Goal: Information Seeking & Learning: Learn about a topic

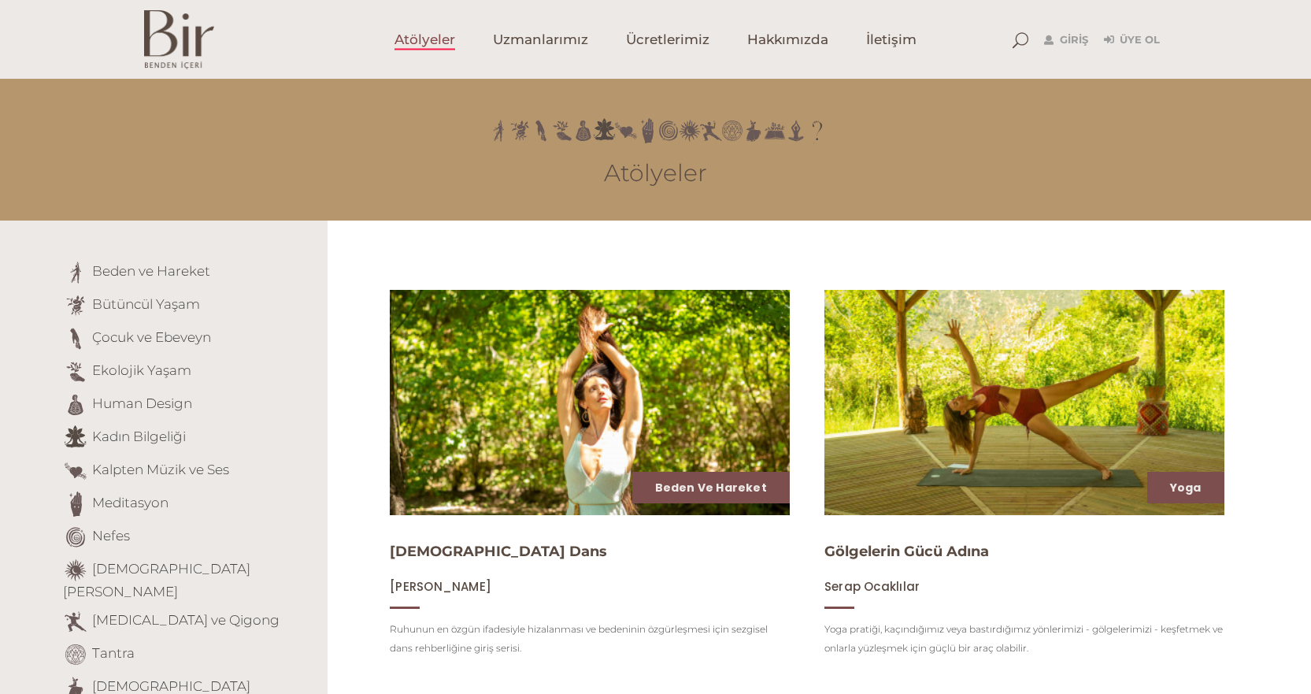
click at [163, 46] on img at bounding box center [179, 39] width 70 height 59
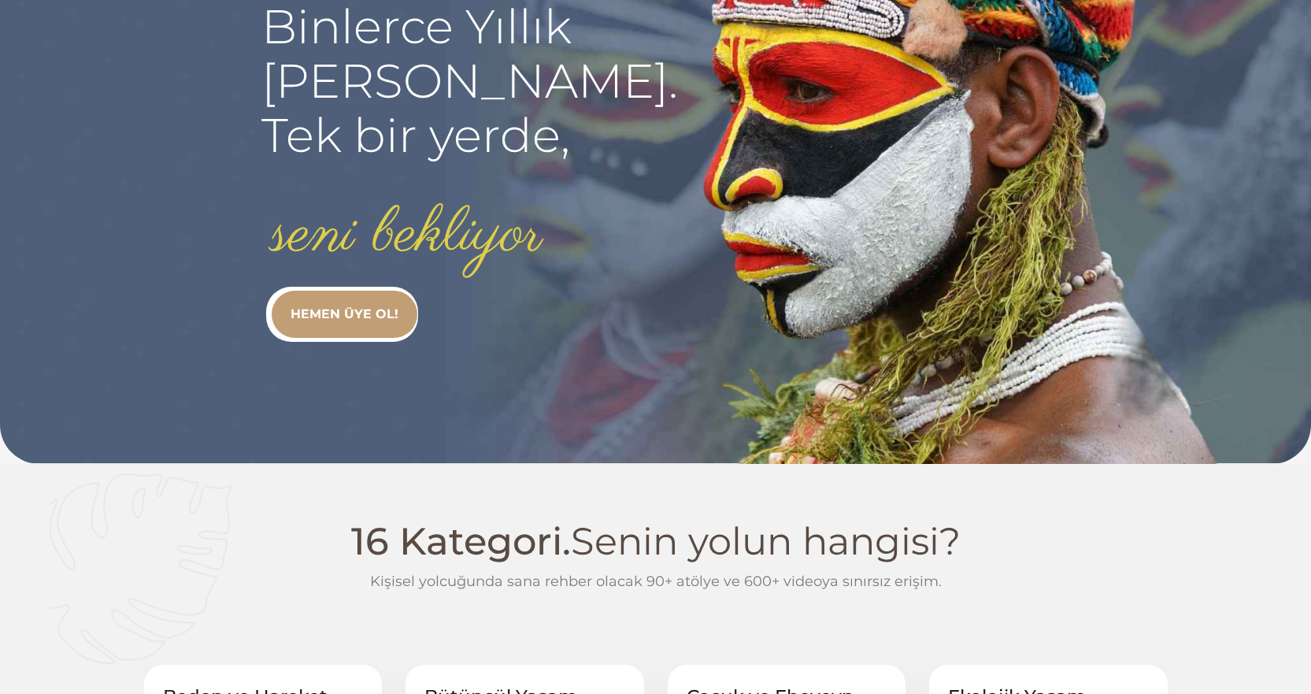
scroll to position [236, 0]
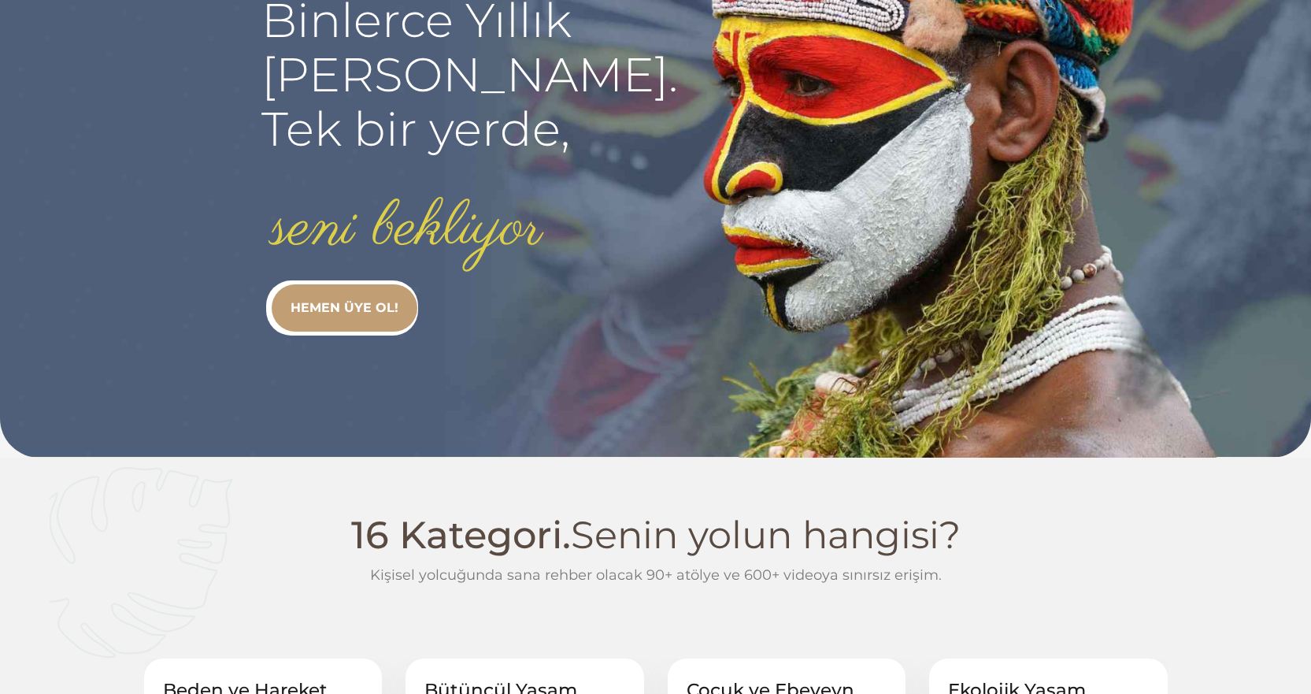
click at [342, 310] on link "HEMEN ÜYE OL!" at bounding box center [345, 307] width 146 height 47
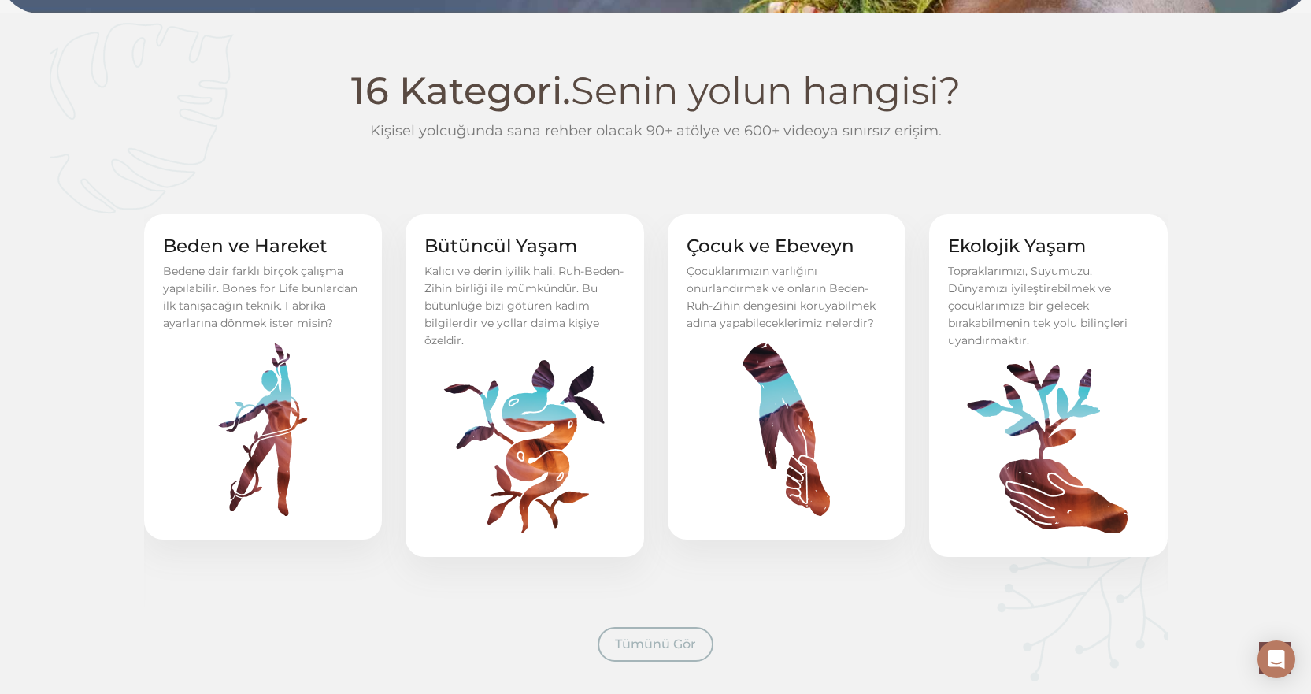
scroll to position [709, 0]
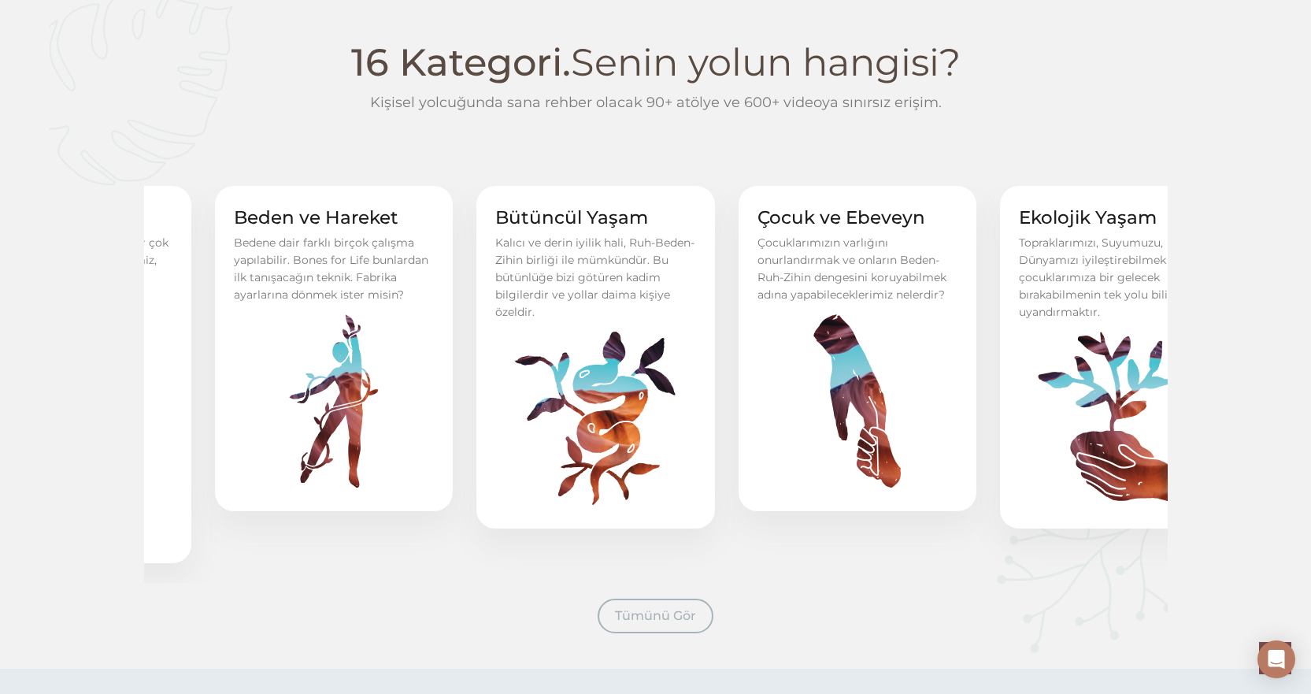
drag, startPoint x: 222, startPoint y: 258, endPoint x: 293, endPoint y: 259, distance: 70.9
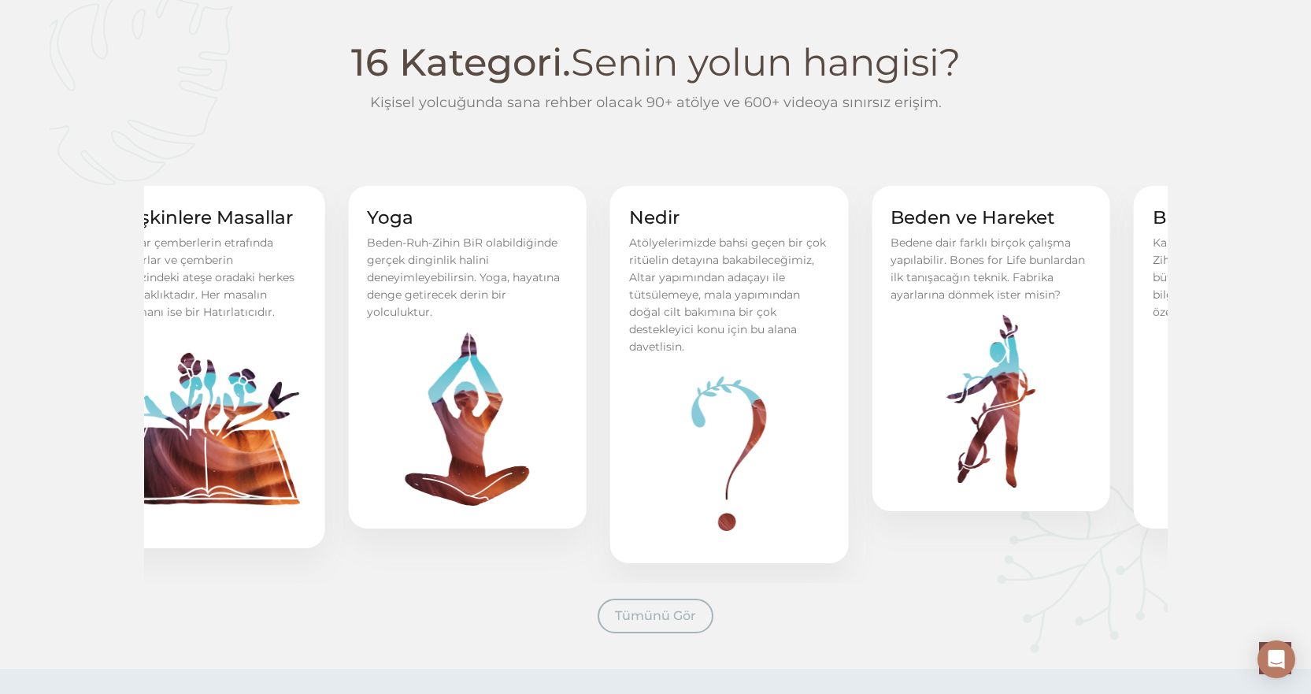
drag, startPoint x: 316, startPoint y: 265, endPoint x: 1322, endPoint y: 409, distance: 1016.8
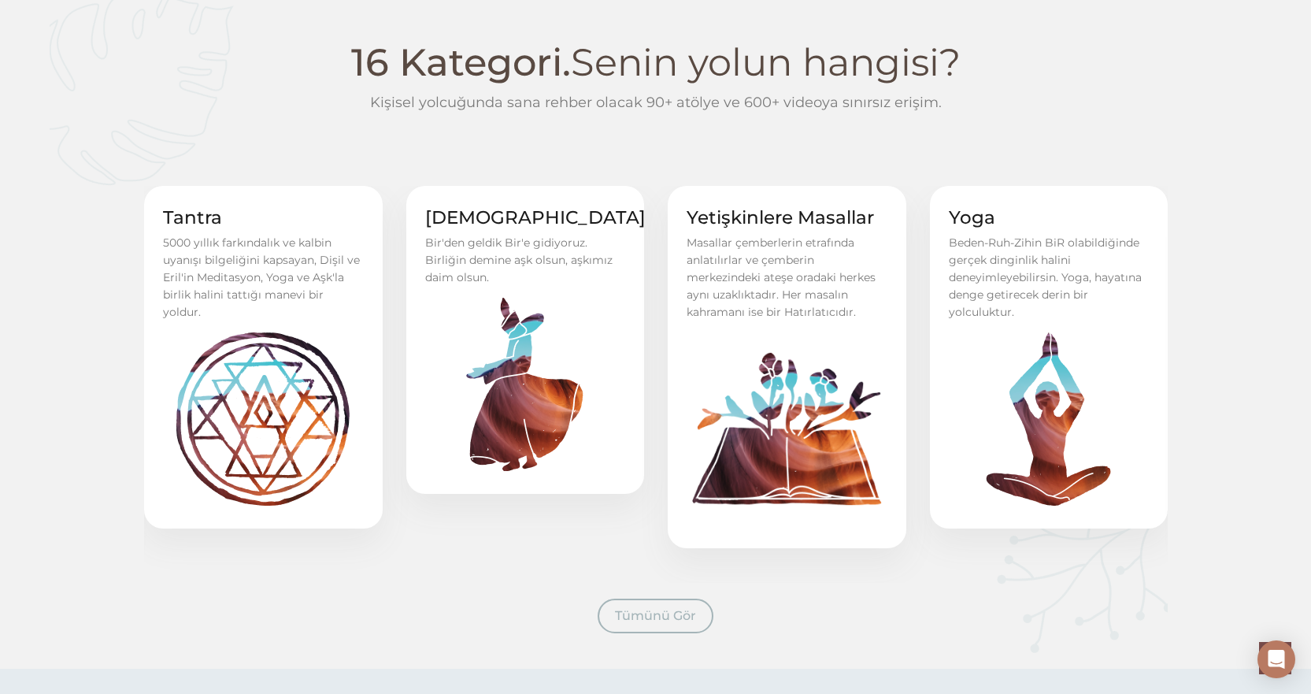
click at [383, 428] on div "Tantra Tantra 5000 yıllık farkındalık ve kalbin uyanışı bilgeliğini kapsayan, D…" at bounding box center [263, 357] width 239 height 343
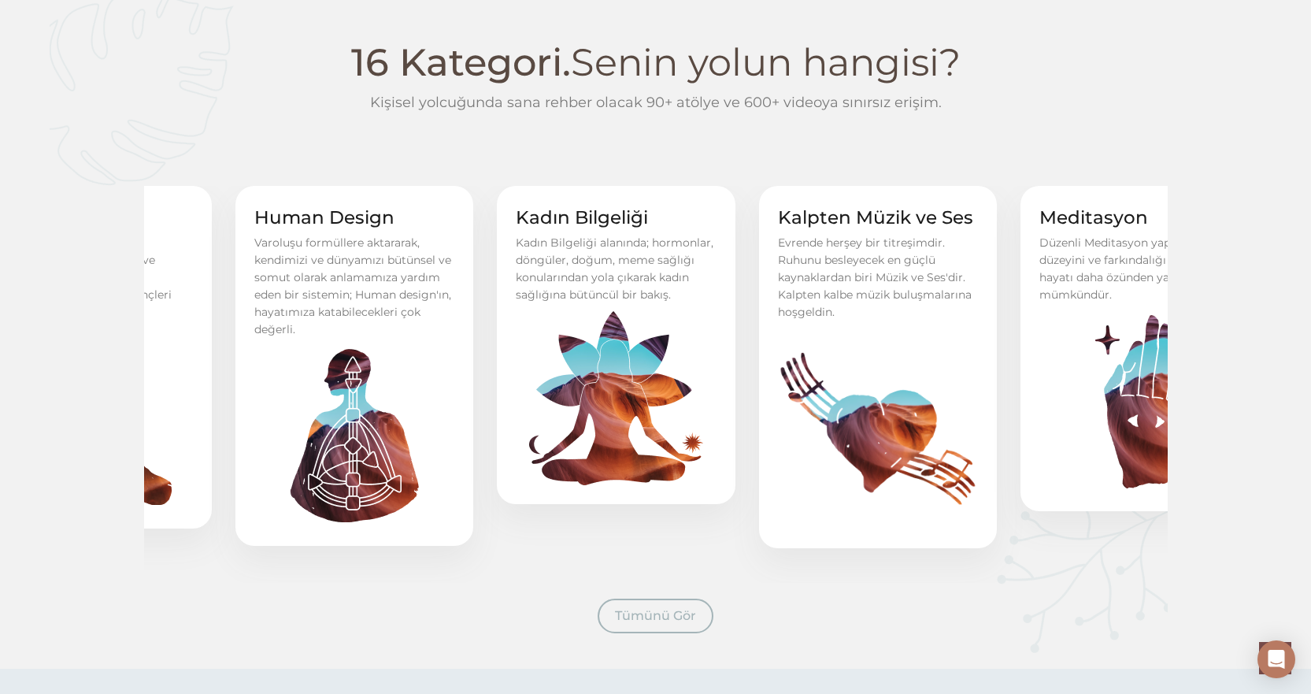
drag, startPoint x: 276, startPoint y: 320, endPoint x: 929, endPoint y: 332, distance: 653.0
click at [736, 293] on div "Kadın Bilgeliği Kadın Bilgeliği Kadın Bilgeliği alanında; hormonlar, döngüler, …" at bounding box center [616, 345] width 239 height 318
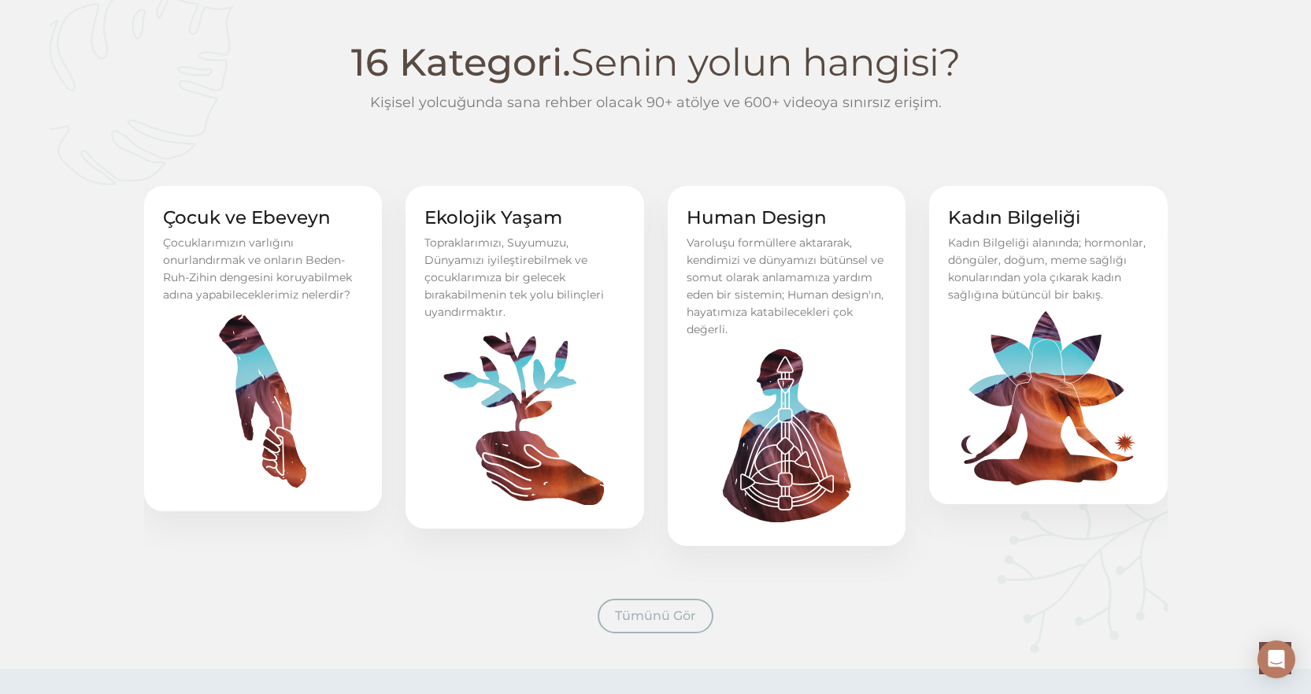
drag, startPoint x: 588, startPoint y: 300, endPoint x: 691, endPoint y: 305, distance: 102.5
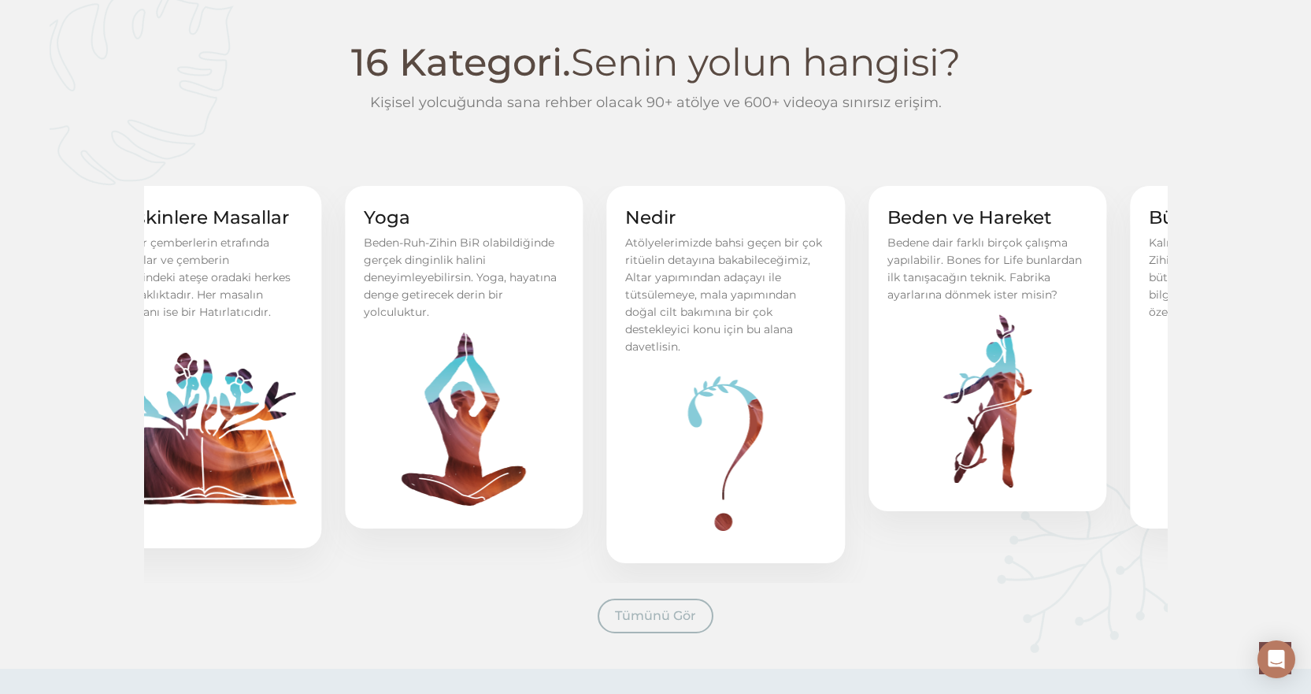
drag, startPoint x: 302, startPoint y: 273, endPoint x: 1267, endPoint y: 343, distance: 967.4
click at [1267, 343] on div "16 Kategori. Senin yolun hangisi? Kişisel yolcuğunda sana rehber olacak 90+ atö…" at bounding box center [655, 307] width 1311 height 551
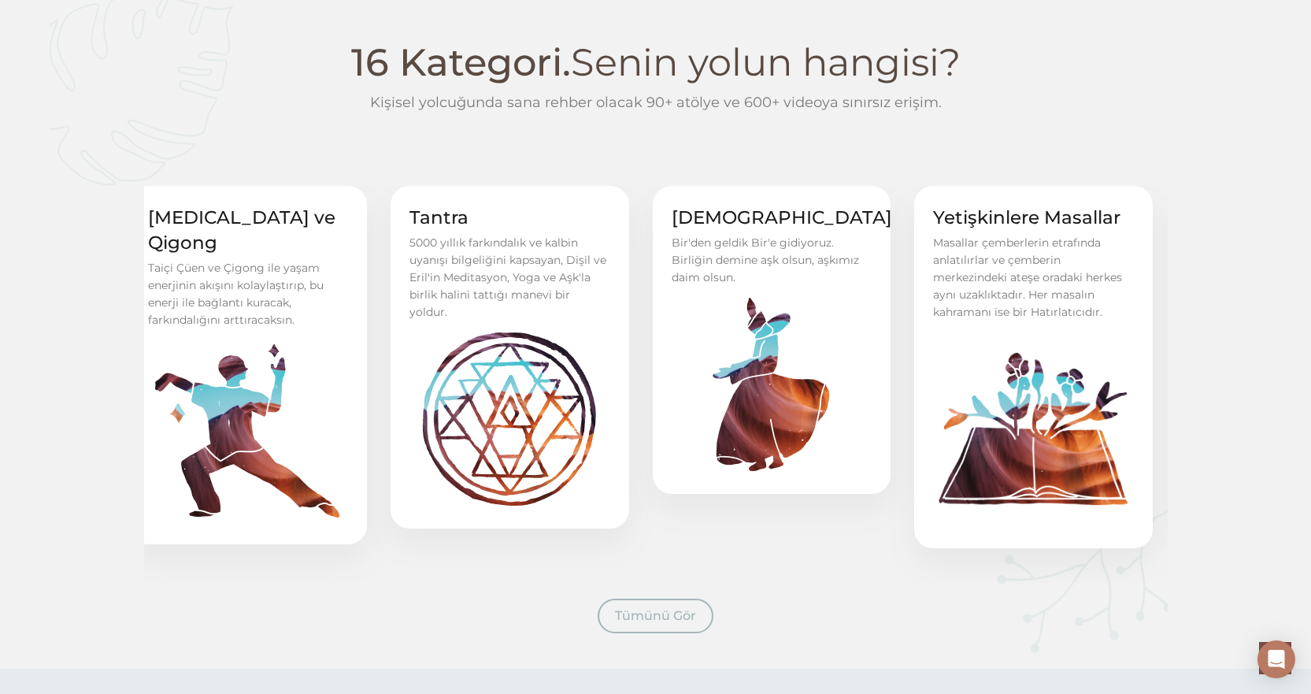
drag, startPoint x: 270, startPoint y: 339, endPoint x: 1018, endPoint y: 350, distance: 747.5
click at [1031, 347] on img at bounding box center [1033, 428] width 201 height 201
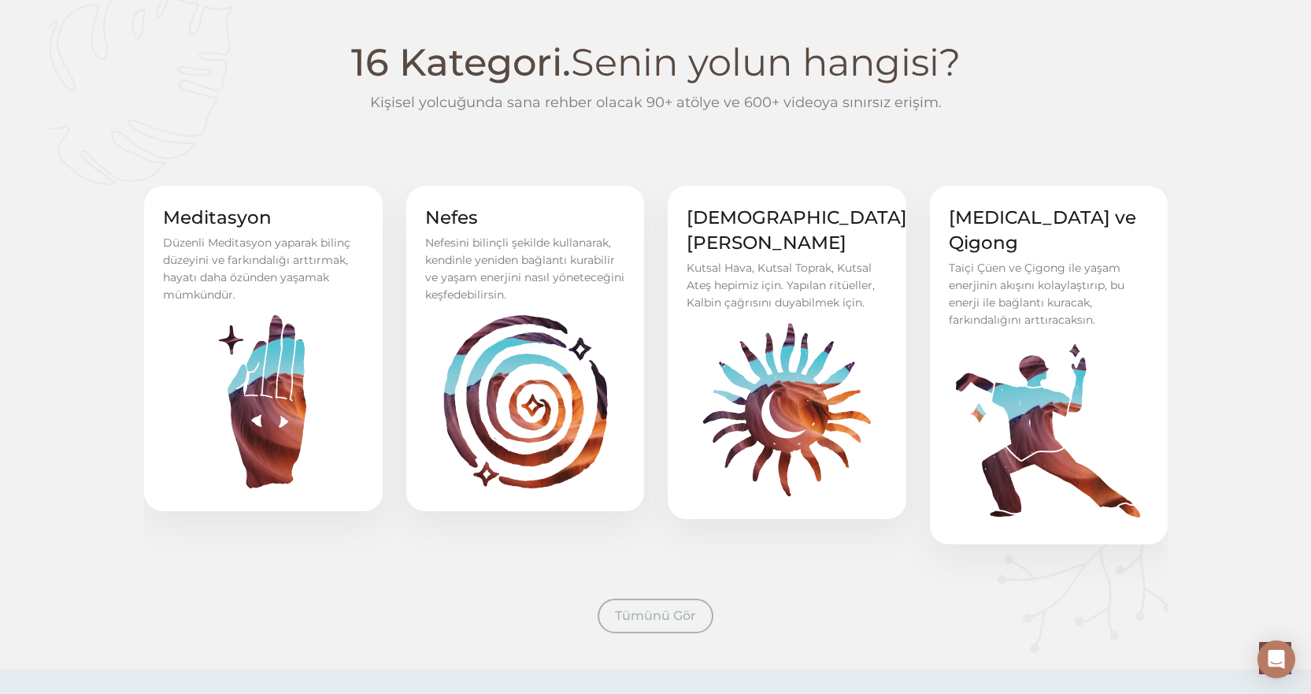
drag, startPoint x: 395, startPoint y: 314, endPoint x: 543, endPoint y: 316, distance: 148.1
click at [383, 311] on div "Meditasyon Meditasyon Düzenli Meditasyon yaparak bilinç düzeyini ve farkındalığ…" at bounding box center [263, 348] width 239 height 325
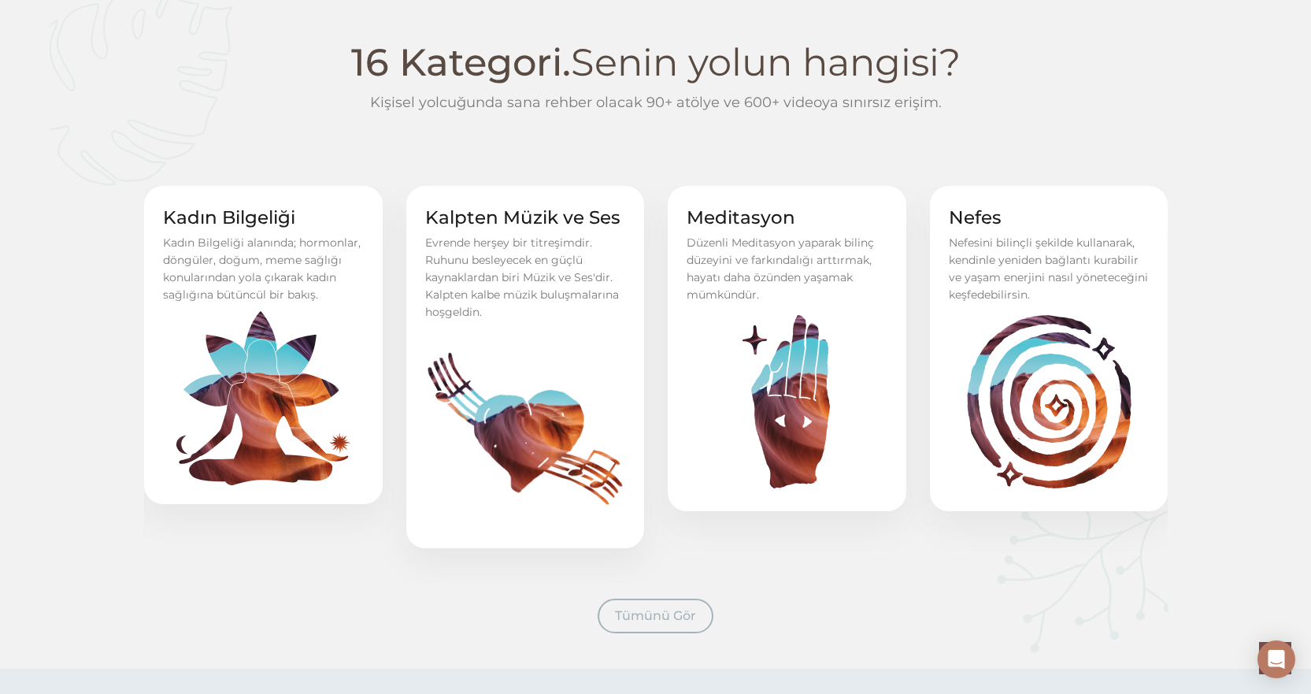
drag, startPoint x: 245, startPoint y: 348, endPoint x: 282, endPoint y: 337, distance: 38.6
click at [281, 337] on div "16 Kategori. Senin yolun hangisi? Kişisel yolcuğunda sana rehber olacak 90+ atö…" at bounding box center [655, 307] width 1311 height 551
drag, startPoint x: 343, startPoint y: 318, endPoint x: 551, endPoint y: 358, distance: 212.5
click at [350, 358] on img at bounding box center [263, 398] width 174 height 174
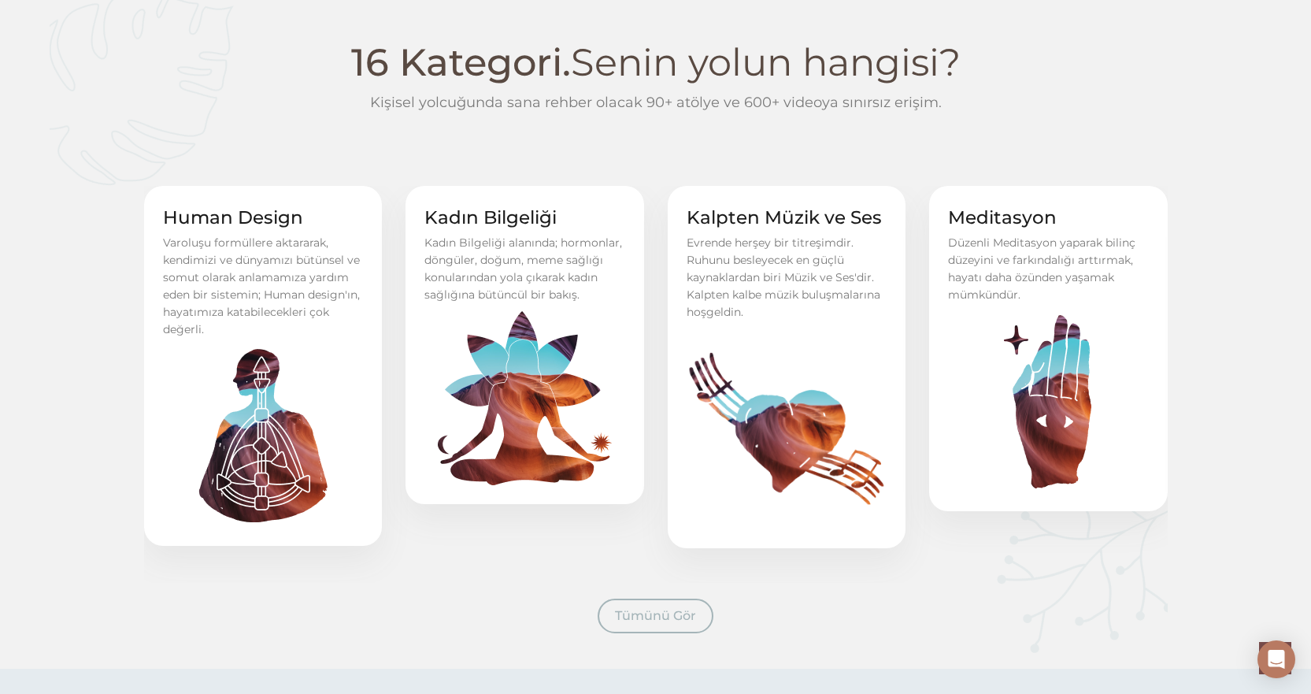
drag, startPoint x: 408, startPoint y: 363, endPoint x: 533, endPoint y: 367, distance: 125.3
click at [354, 362] on img at bounding box center [262, 436] width 181 height 181
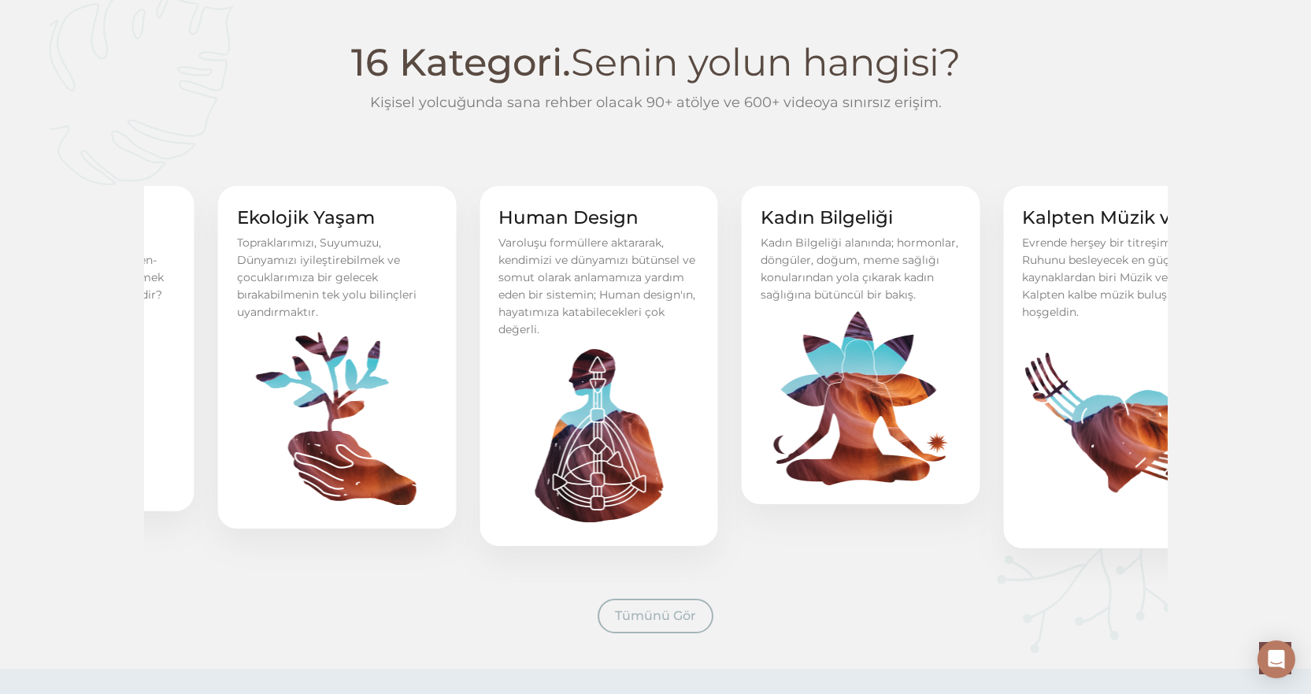
drag, startPoint x: 400, startPoint y: 360, endPoint x: 560, endPoint y: 383, distance: 161.5
click at [428, 379] on img at bounding box center [337, 418] width 181 height 181
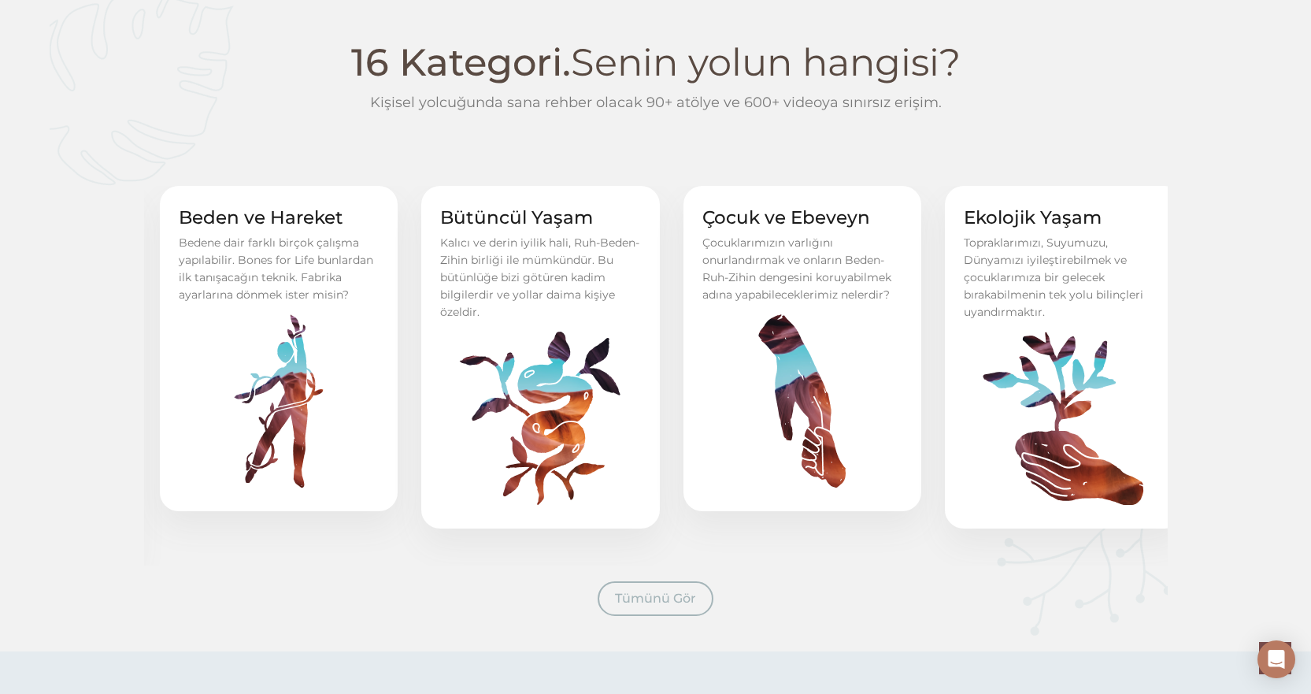
drag, startPoint x: 575, startPoint y: 380, endPoint x: 324, endPoint y: 360, distance: 252.1
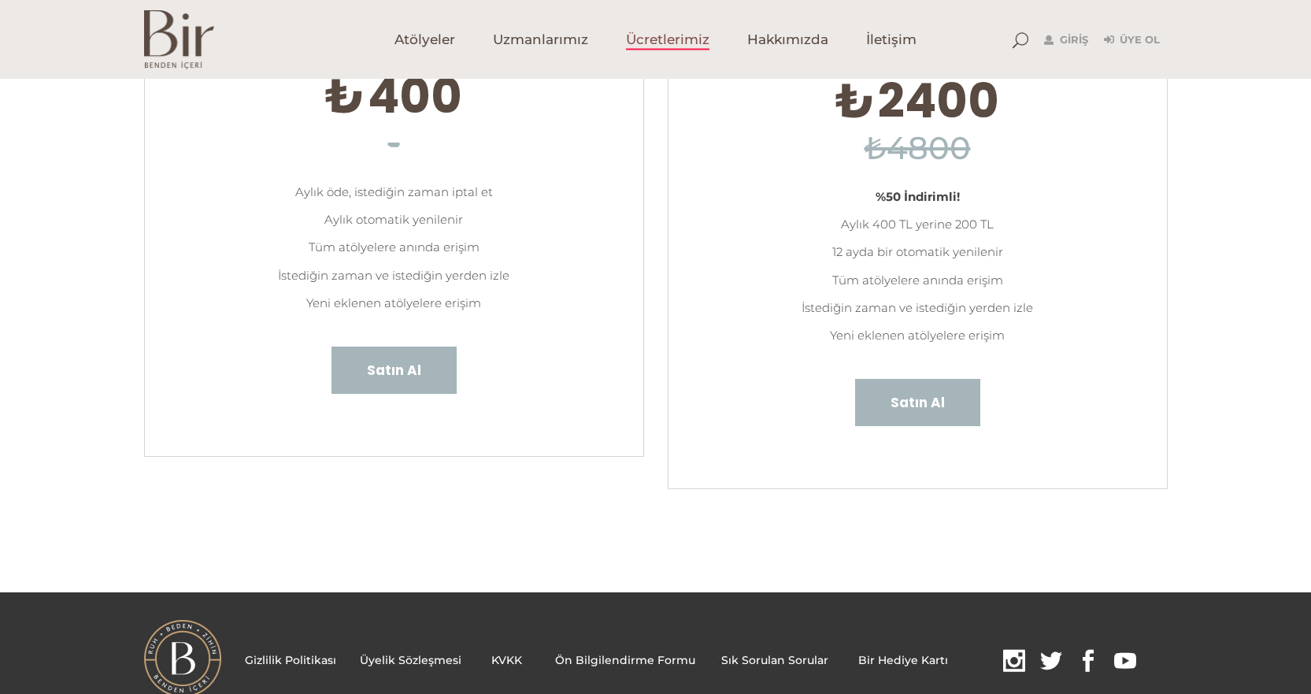
scroll to position [206, 0]
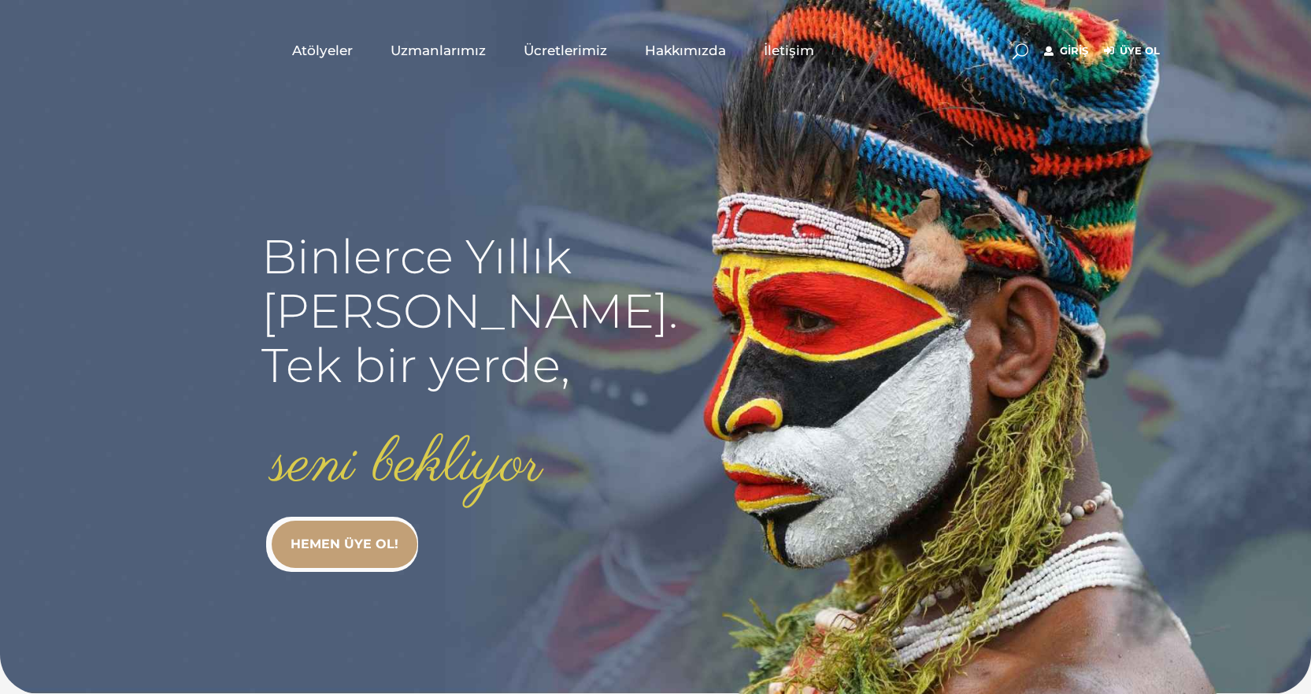
scroll to position [709, 0]
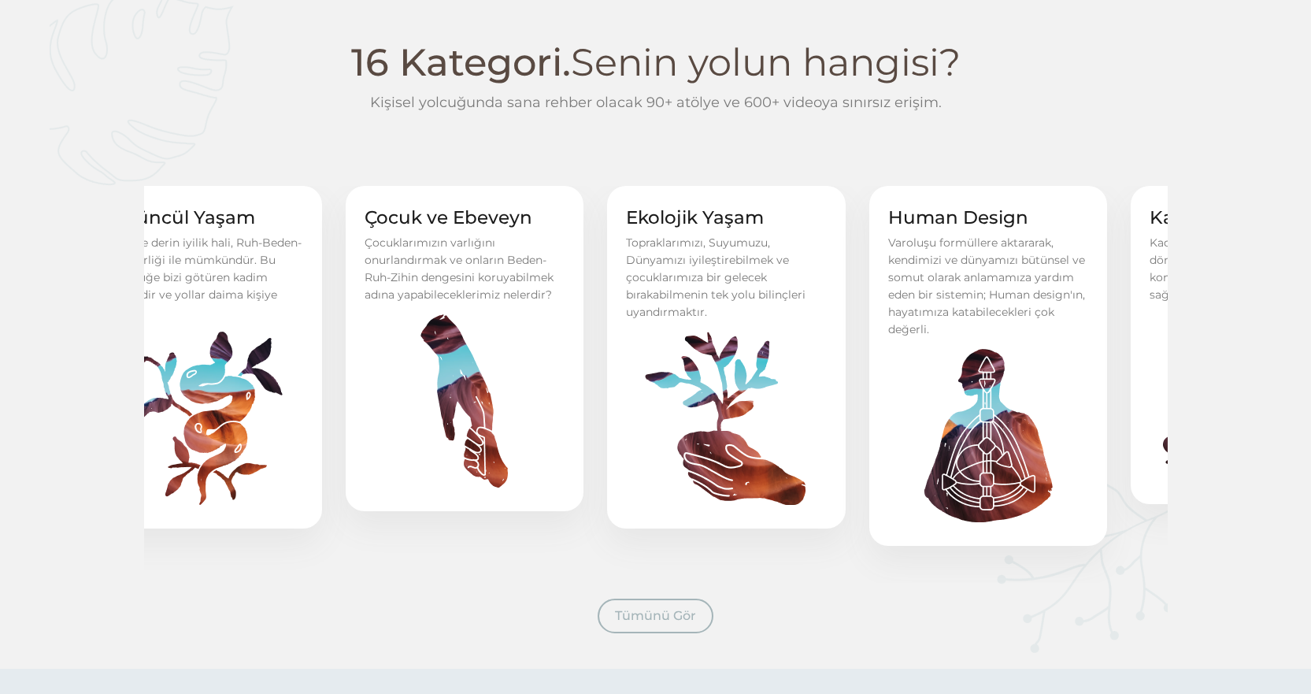
drag, startPoint x: 658, startPoint y: 332, endPoint x: 383, endPoint y: 357, distance: 276.7
click at [383, 357] on img at bounding box center [464, 401] width 181 height 181
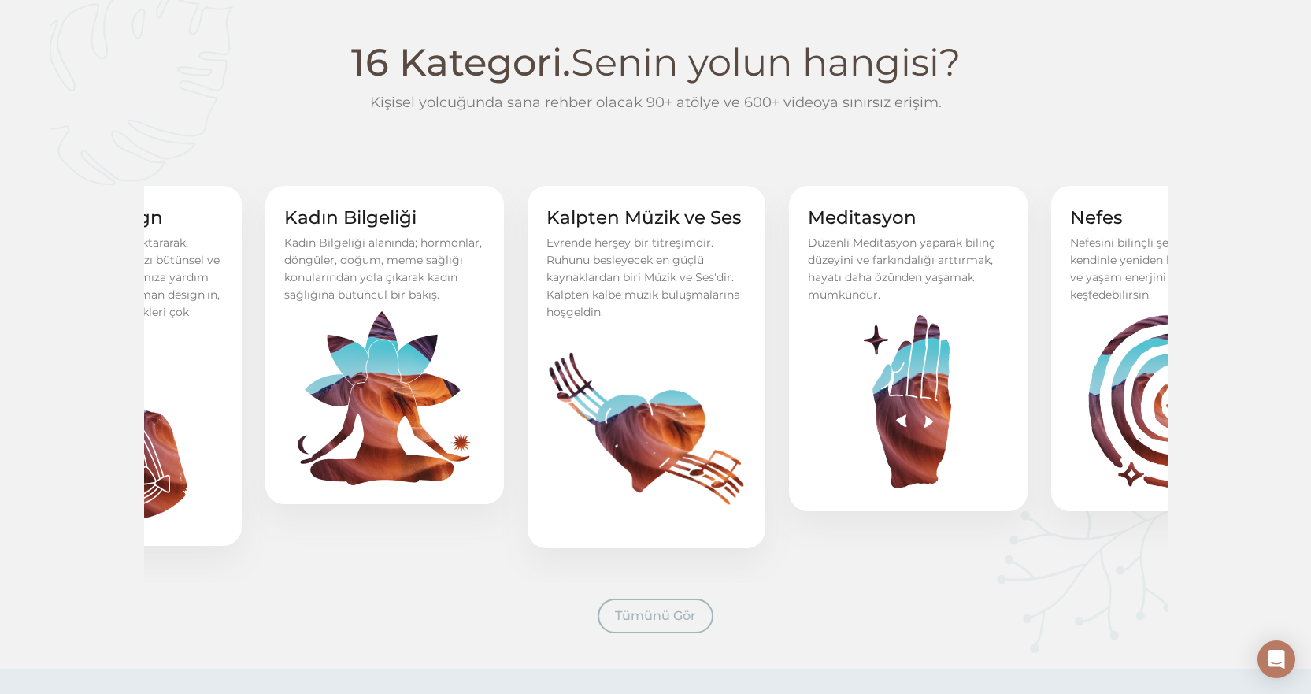
drag, startPoint x: 982, startPoint y: 393, endPoint x: 425, endPoint y: 419, distance: 557.4
click at [425, 419] on img at bounding box center [385, 398] width 174 height 174
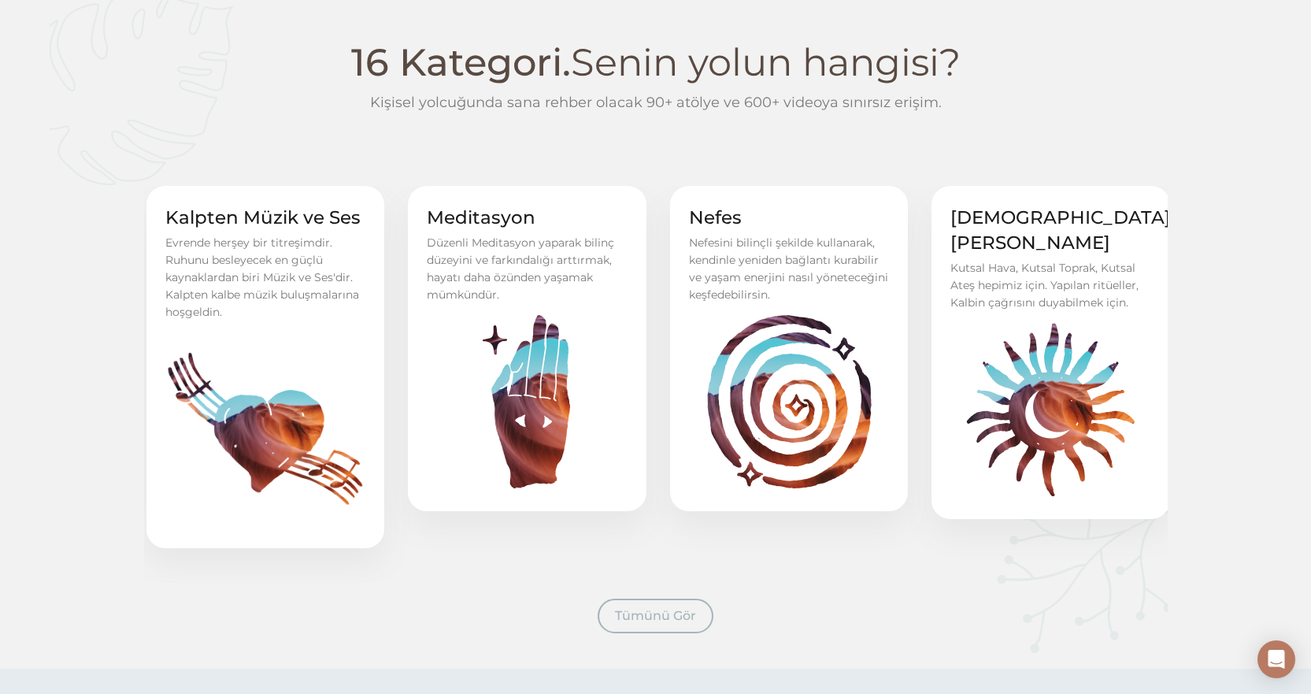
drag, startPoint x: 546, startPoint y: 269, endPoint x: 286, endPoint y: 290, distance: 260.8
click at [286, 290] on div "Evrende herşey bir titreşimdir. Ruhunu besleyecek en güçlü kaynaklardan biri Mü…" at bounding box center [265, 277] width 201 height 87
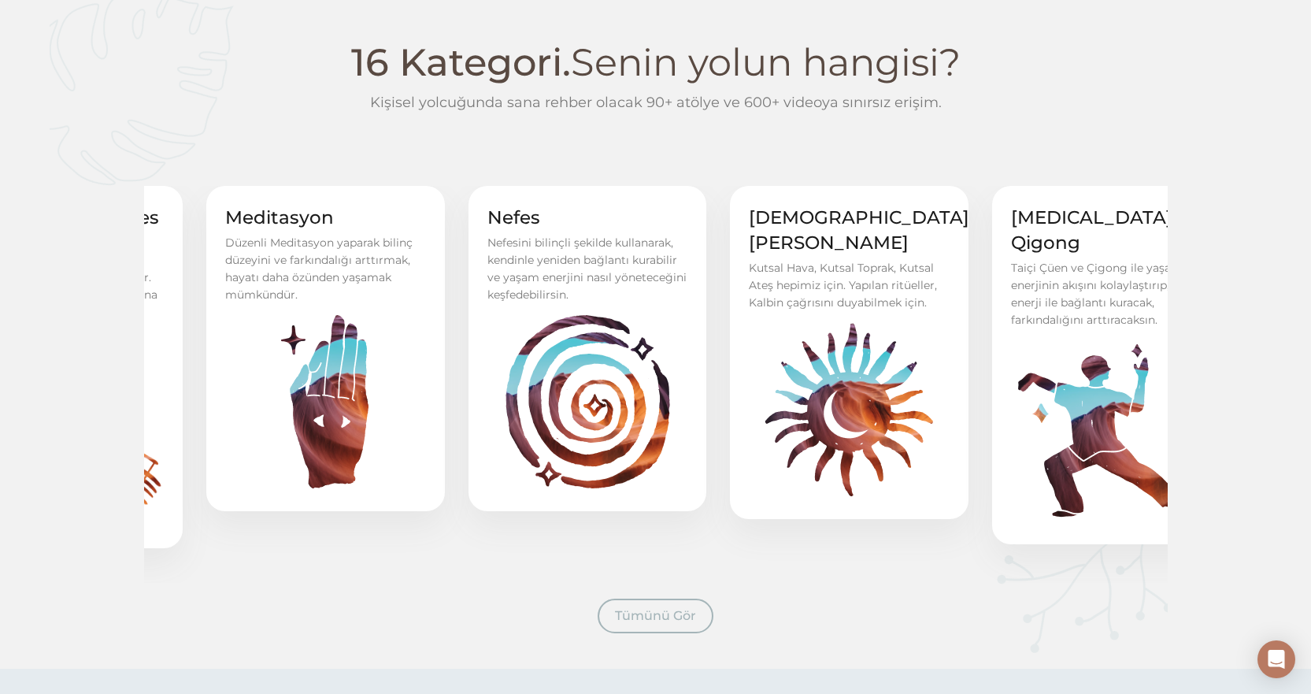
drag, startPoint x: 283, startPoint y: 287, endPoint x: 83, endPoint y: 294, distance: 199.4
click at [83, 294] on div "16 Kategori. Senin yolun hangisi? Kişisel yolcuğunda sana rehber olacak 90+ atö…" at bounding box center [655, 307] width 1311 height 551
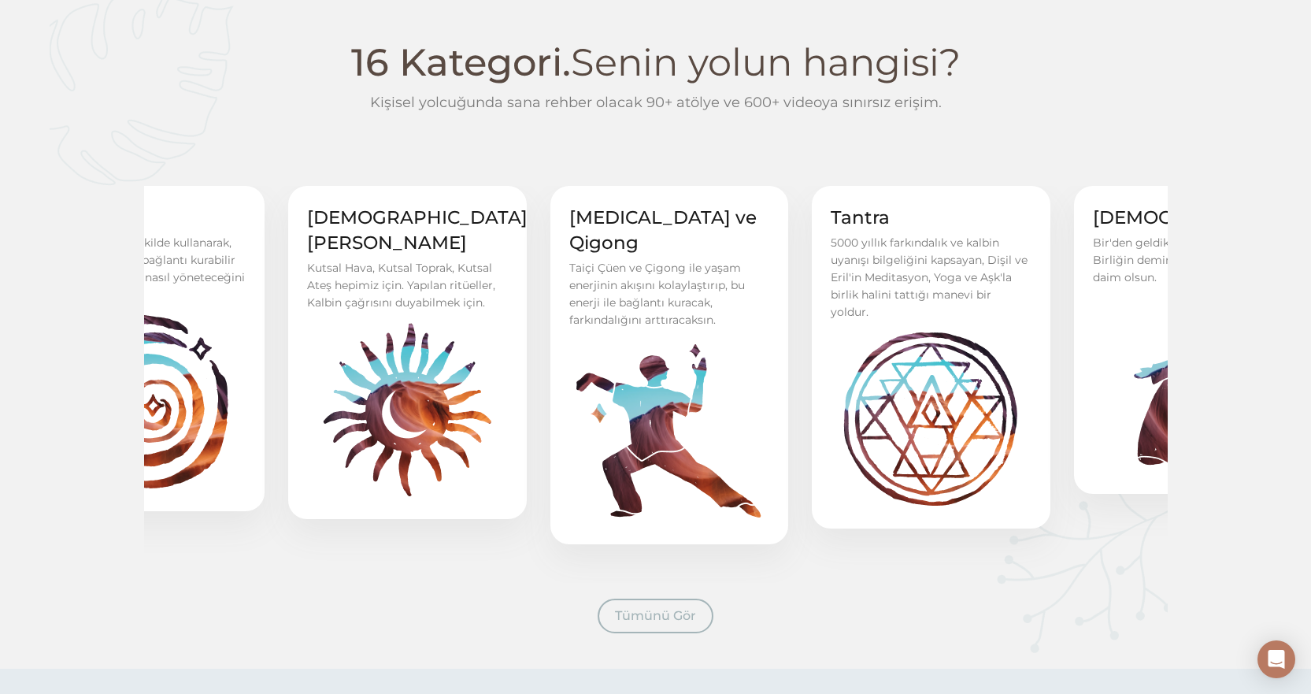
drag, startPoint x: 471, startPoint y: 340, endPoint x: 91, endPoint y: 372, distance: 380.9
click at [91, 372] on div "16 Kategori. Senin yolun hangisi? Kişisel yolcuğunda sana rehber olacak 90+ atö…" at bounding box center [655, 307] width 1311 height 551
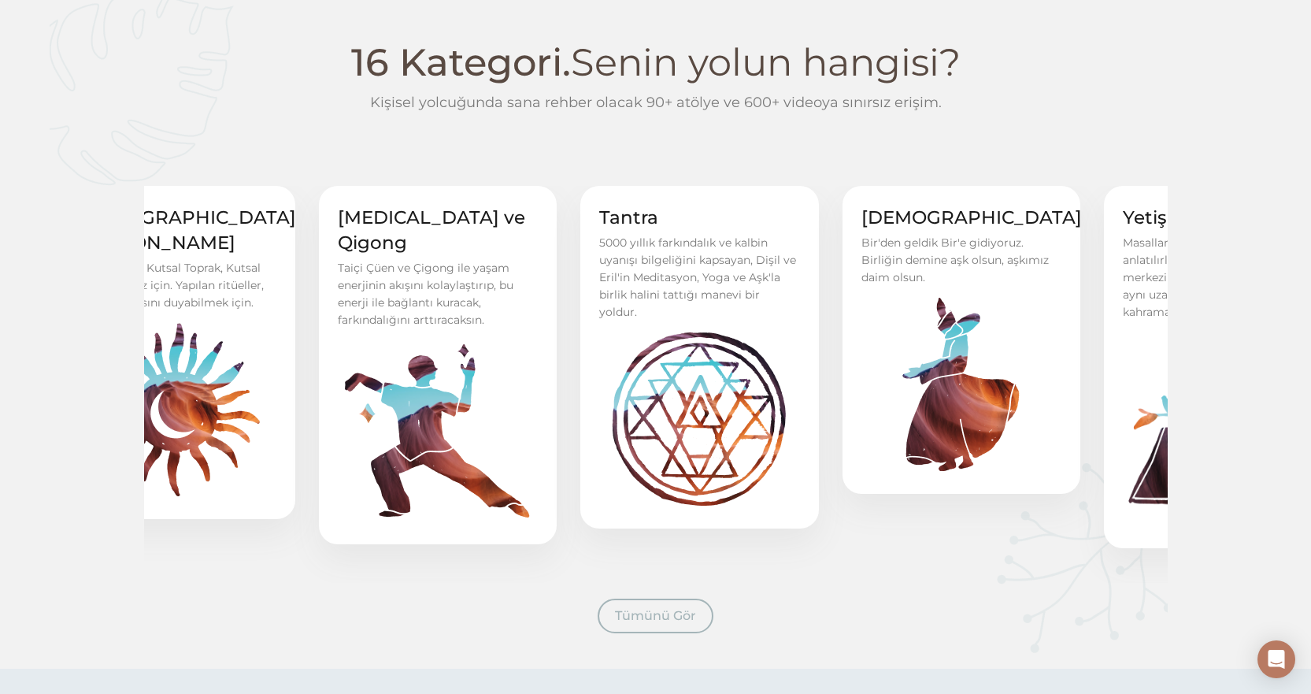
click at [499, 215] on h4 "Tai Chi ve Qigong" at bounding box center [438, 230] width 201 height 50
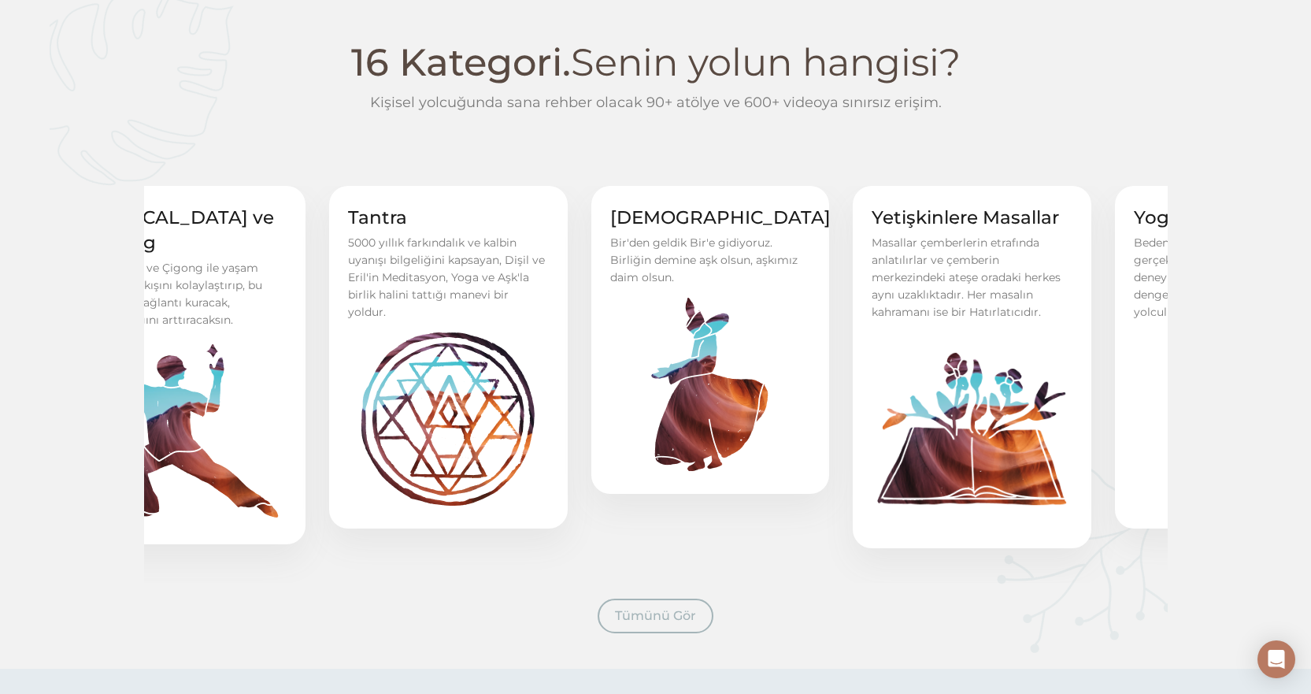
drag, startPoint x: 556, startPoint y: 257, endPoint x: 480, endPoint y: 250, distance: 76.7
click at [480, 250] on div "5000 yıllık farkındalık ve kalbin uyanışı bilgeliğini kapsayan, Dişil ve Eril'i…" at bounding box center [448, 277] width 201 height 87
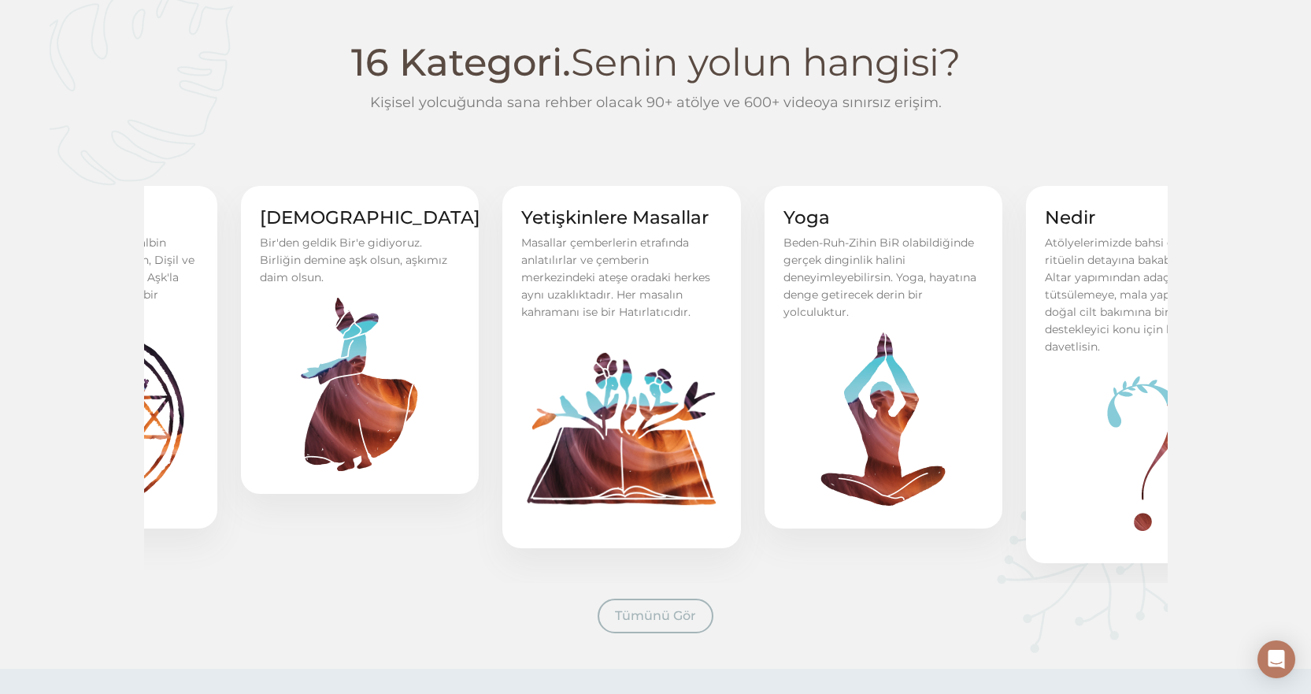
drag, startPoint x: 328, startPoint y: 261, endPoint x: 186, endPoint y: 284, distance: 143.5
click at [186, 284] on div "5000 yıllık farkındalık ve kalbin uyanışı bilgeliğini kapsayan, Dişil ve Eril'i…" at bounding box center [98, 277] width 201 height 87
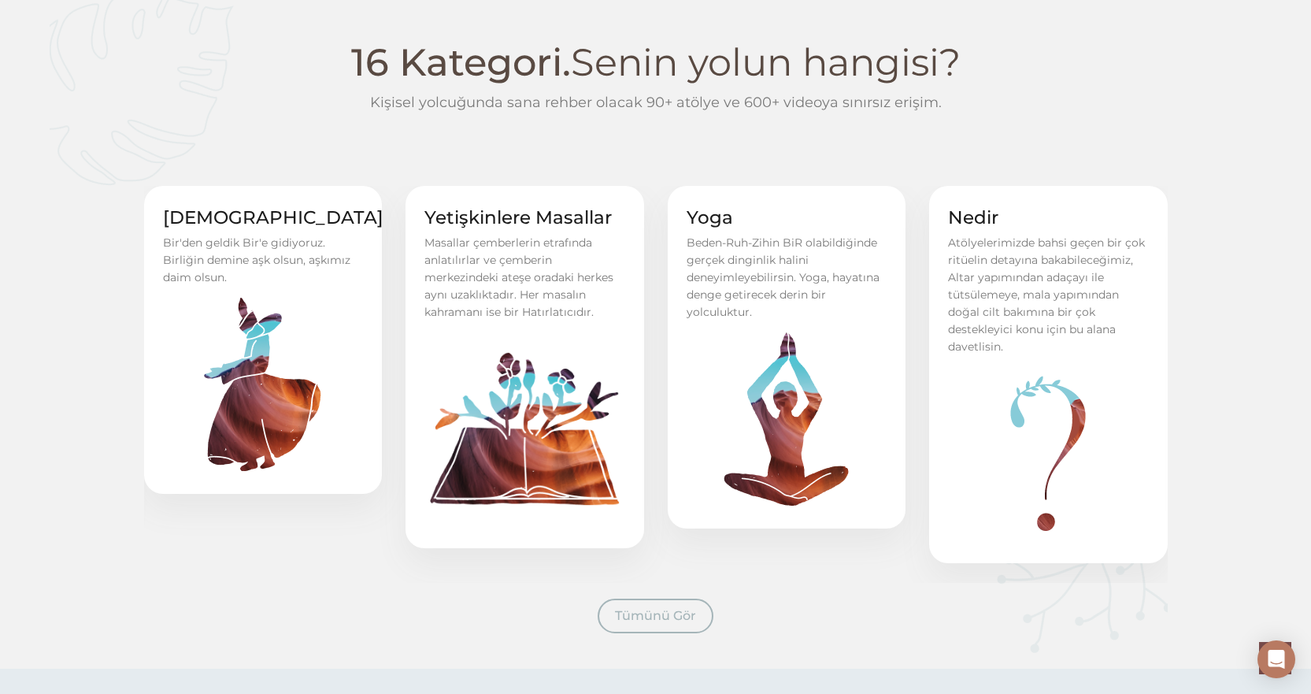
scroll to position [630, 0]
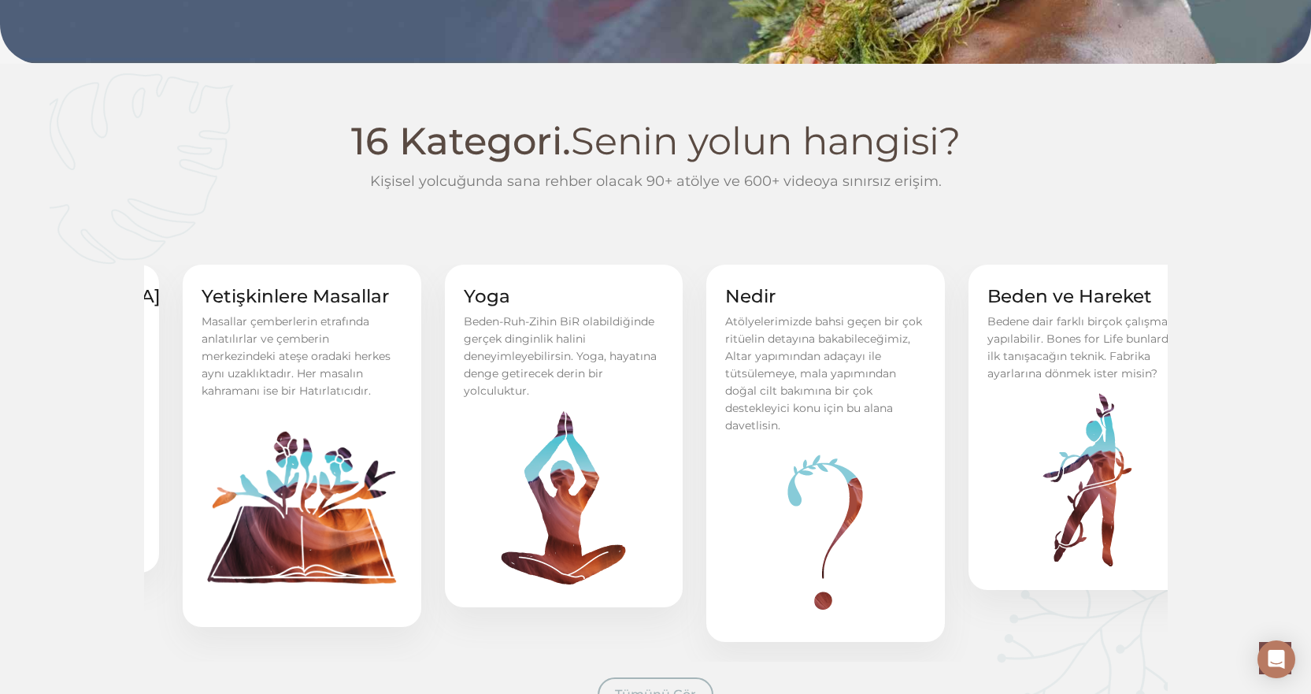
drag, startPoint x: 560, startPoint y: 368, endPoint x: 337, endPoint y: 337, distance: 225.0
click at [337, 337] on div "Masallar çemberlerin etrafında anlatılırlar ve çemberin merkezindeki ateşe orad…" at bounding box center [302, 356] width 201 height 87
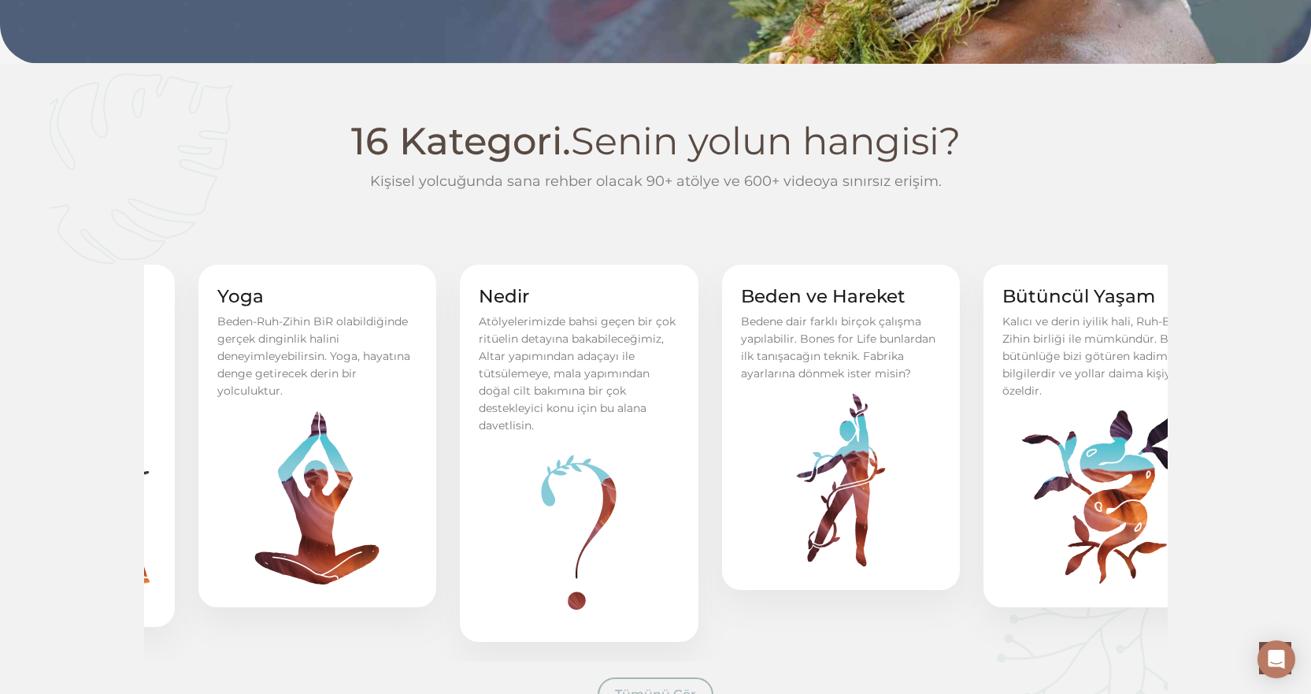
drag, startPoint x: 643, startPoint y: 276, endPoint x: 435, endPoint y: 285, distance: 208.1
click at [435, 285] on div "Yoga Yoga Beden-Ruh-Zihin BiR olabildiğinde gerçek dinginlik halini deneyimleye…" at bounding box center [317, 436] width 239 height 343
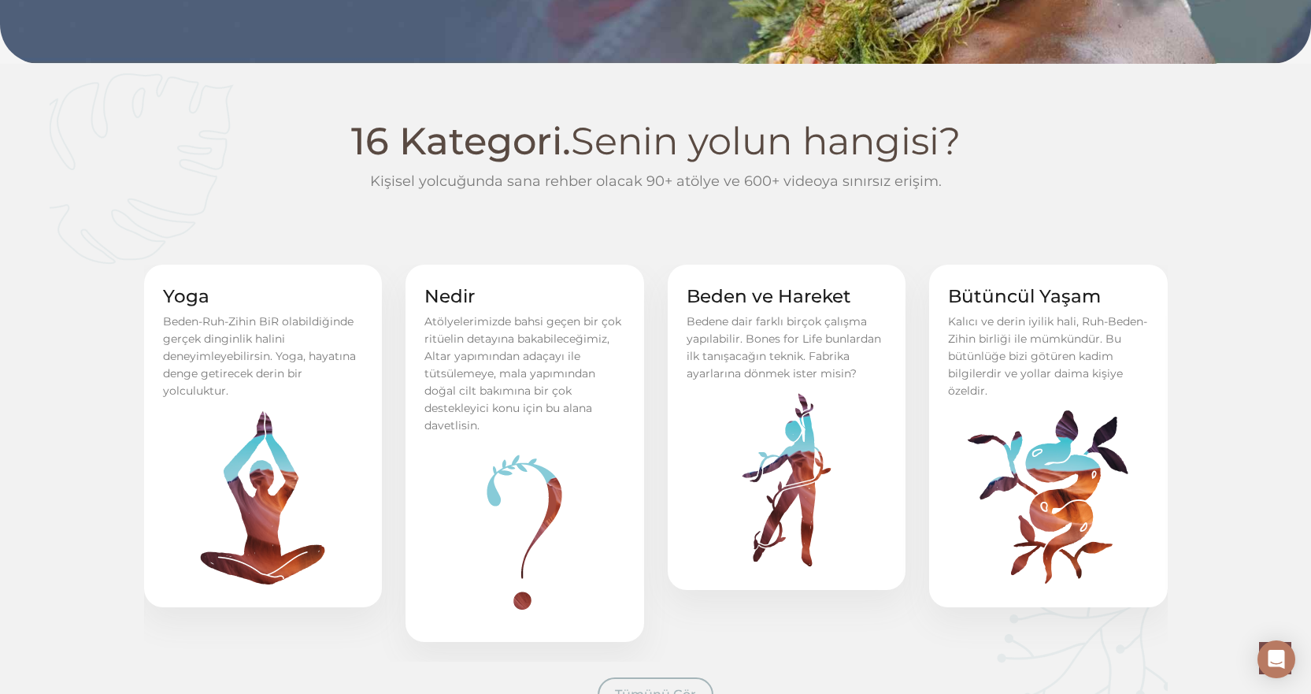
drag, startPoint x: 610, startPoint y: 245, endPoint x: 506, endPoint y: 259, distance: 105.7
click at [451, 254] on div at bounding box center [609, 168] width 1118 height 191
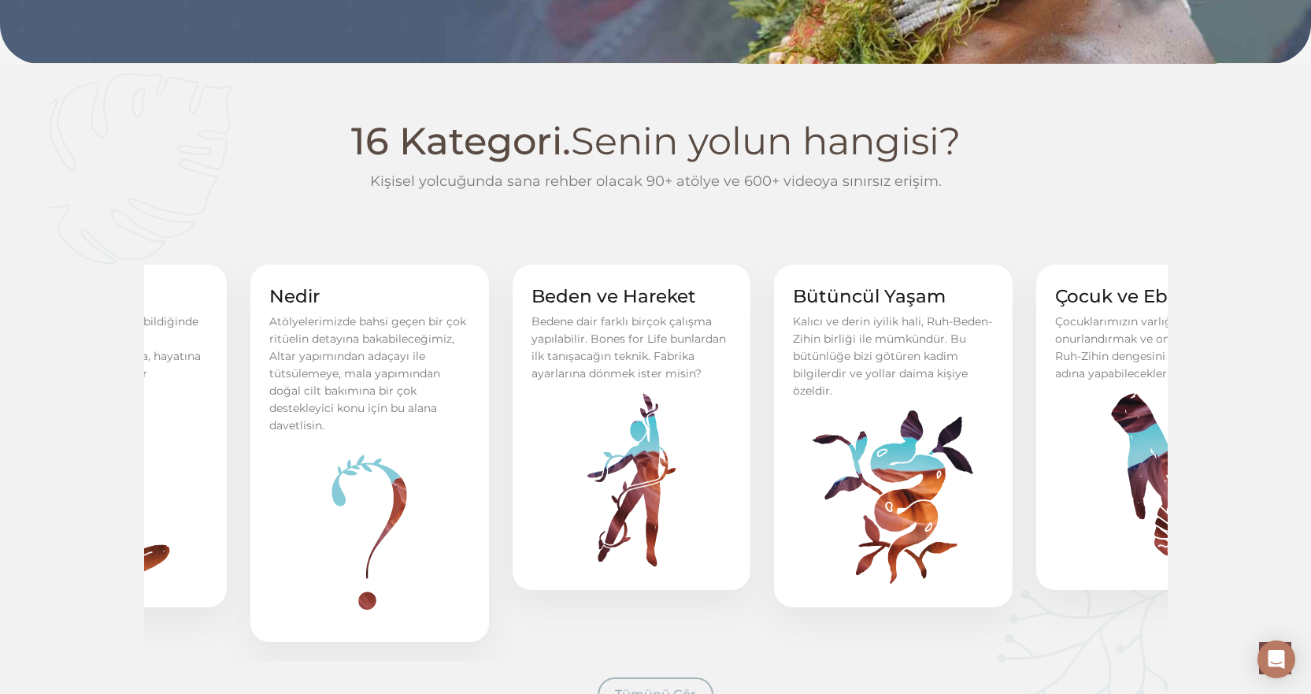
drag, startPoint x: 561, startPoint y: 325, endPoint x: 404, endPoint y: 331, distance: 156.8
click at [404, 332] on div "Atölyelerimizde bahsi geçen bir çok ritüelin detayına bakabileceğimiz, Altar ya…" at bounding box center [369, 373] width 201 height 121
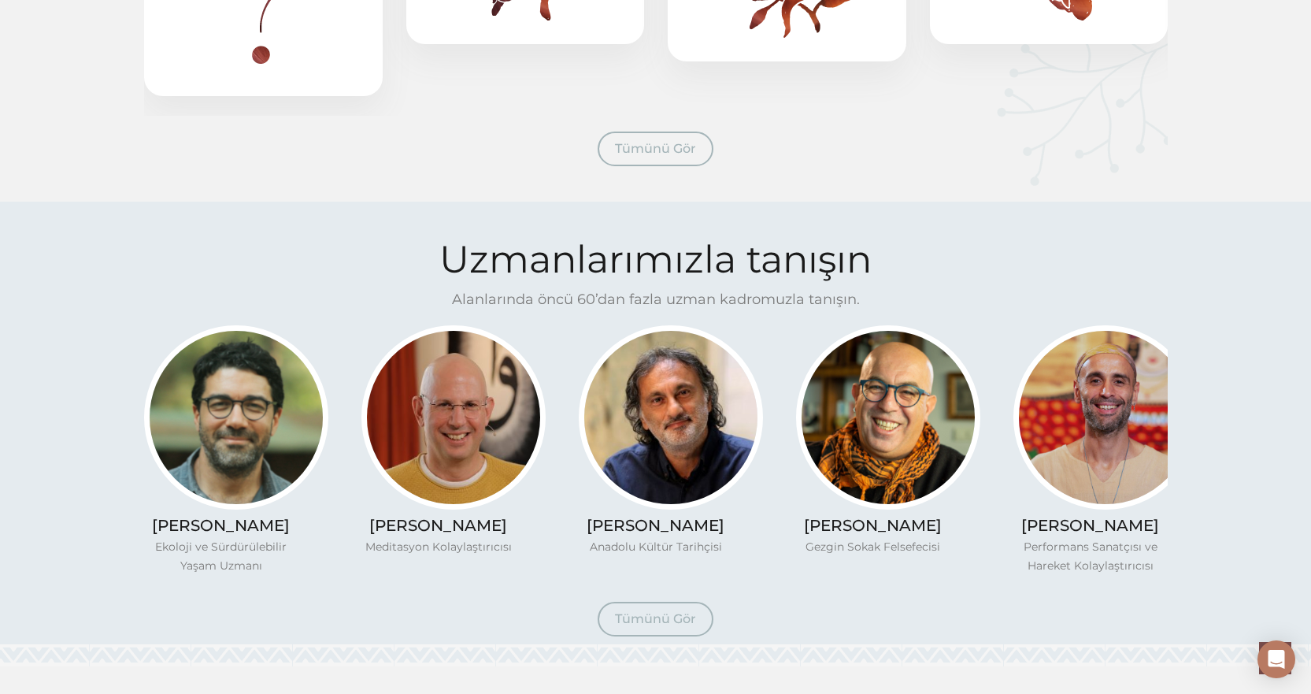
scroll to position [1181, 0]
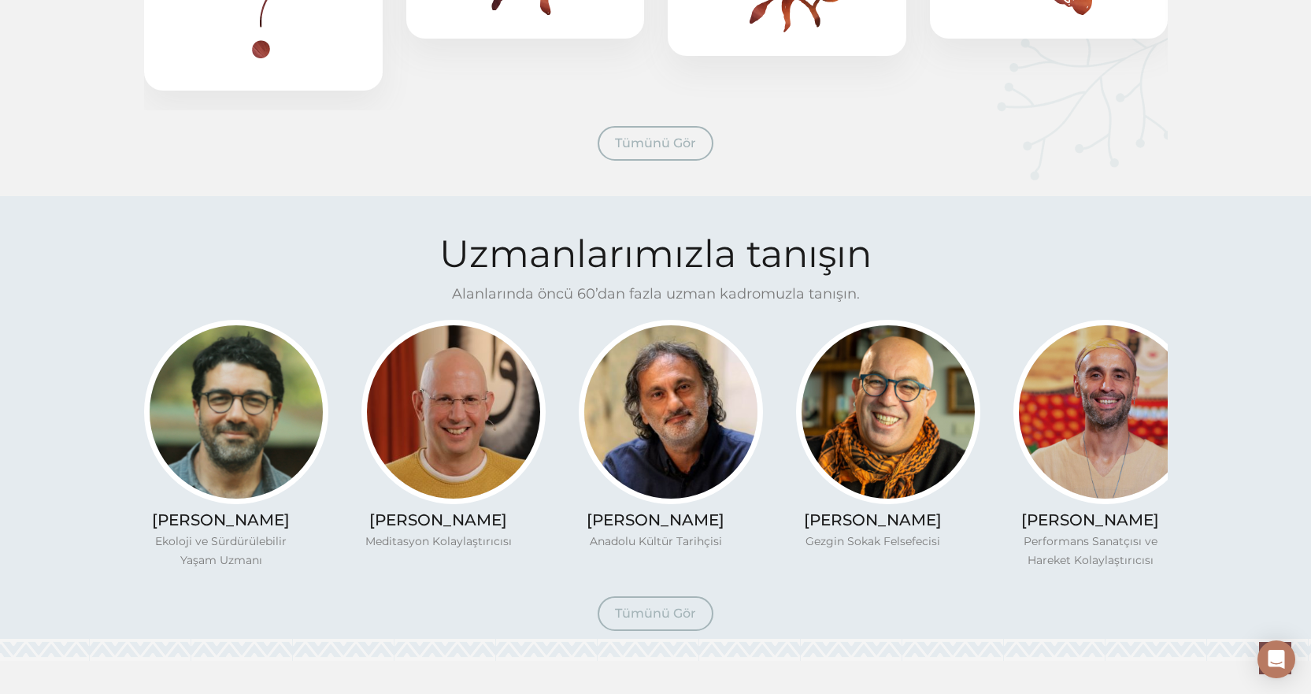
click at [646, 143] on span "Tümünü Gör" at bounding box center [655, 142] width 81 height 15
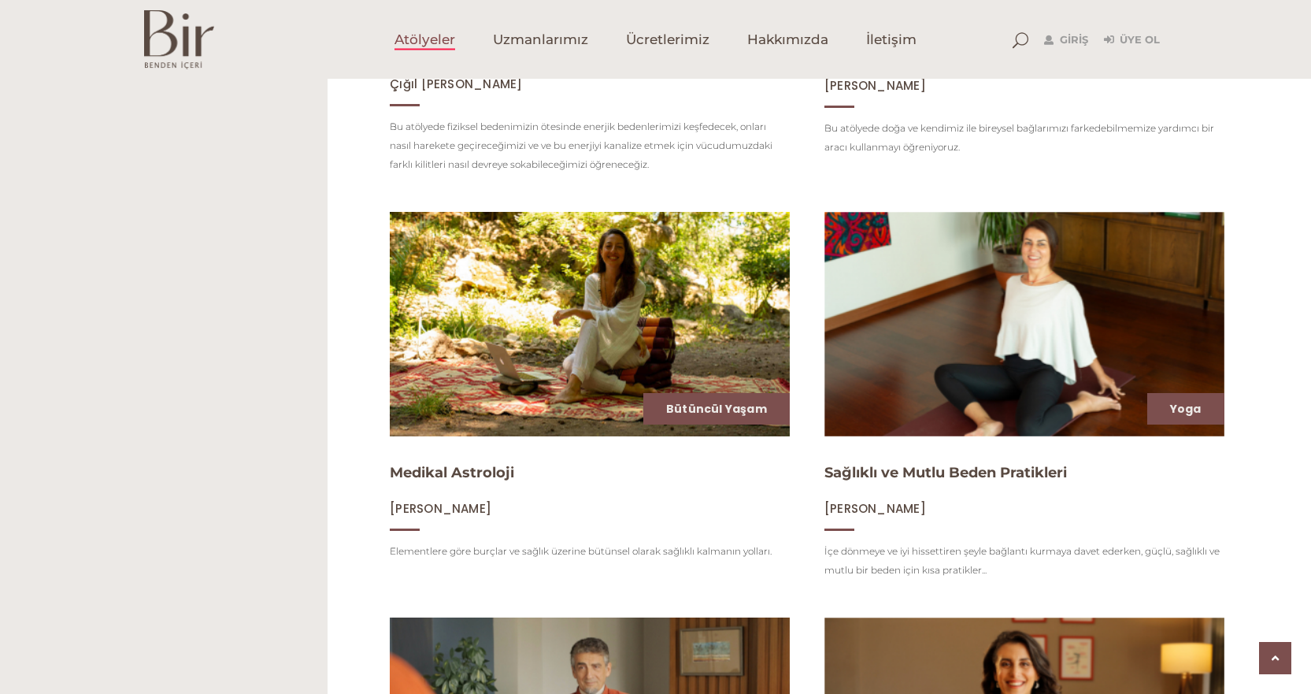
scroll to position [465, 0]
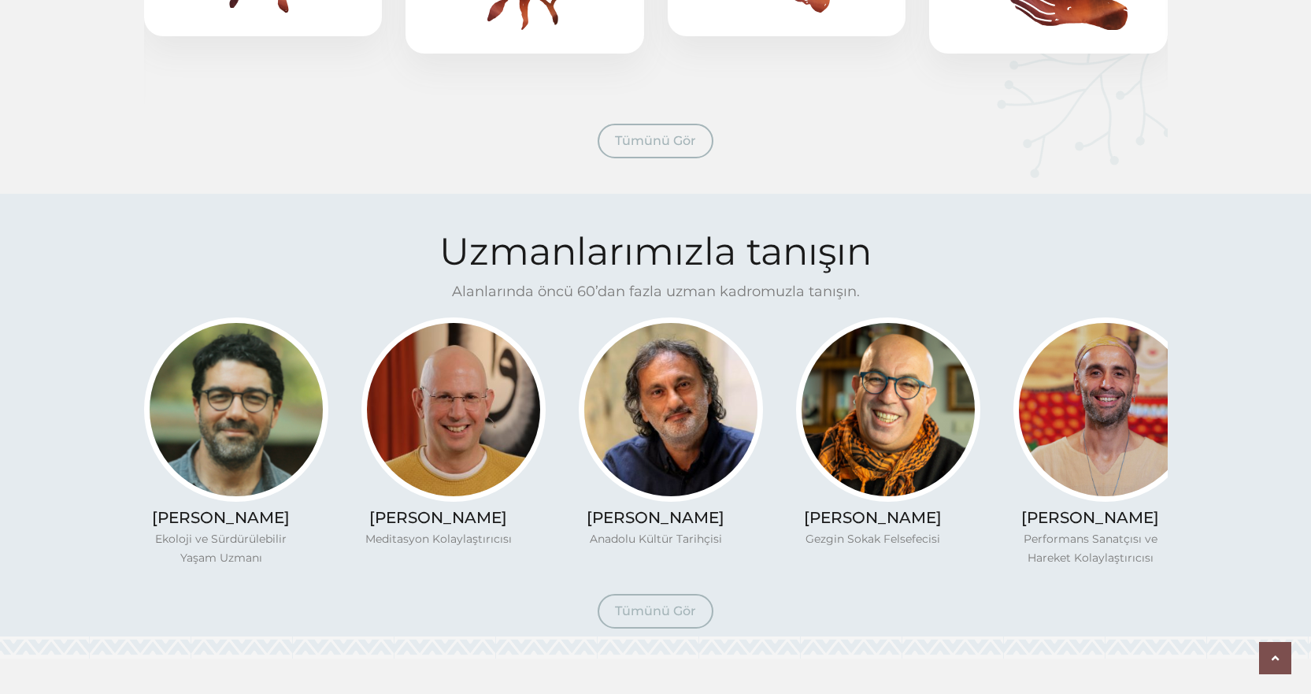
scroll to position [1340, 0]
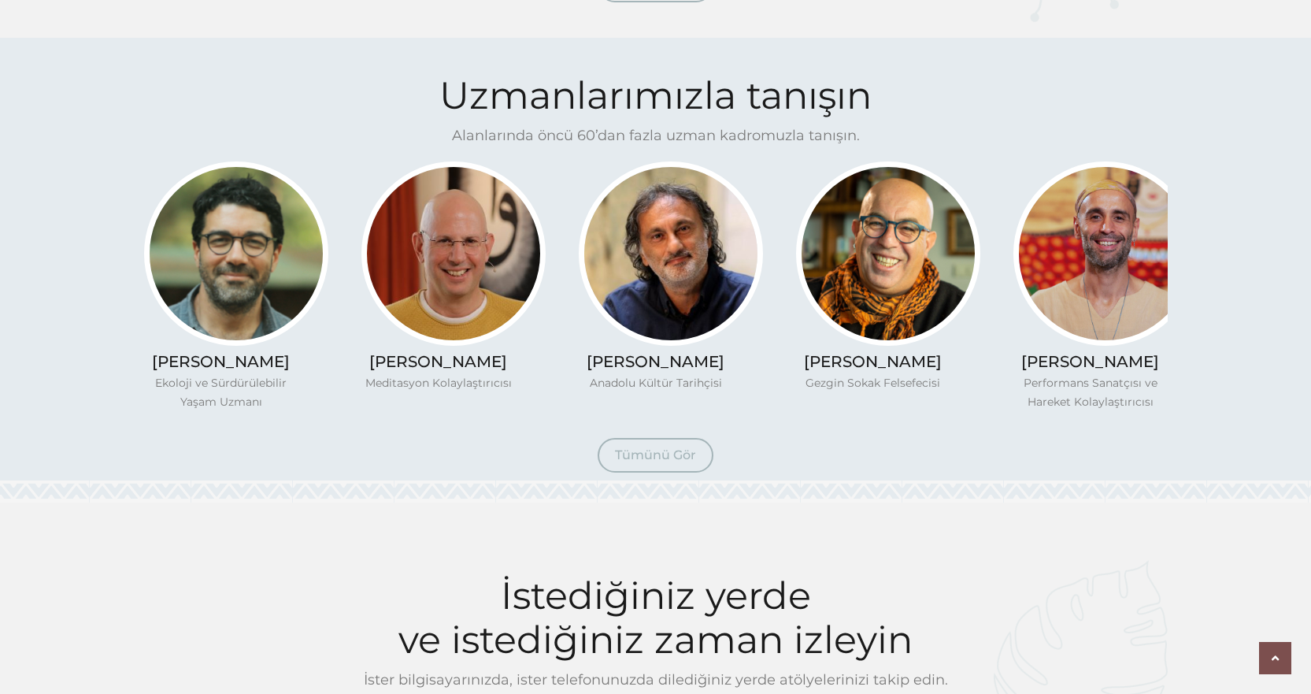
click at [636, 458] on span "Tümünü Gör" at bounding box center [655, 454] width 81 height 15
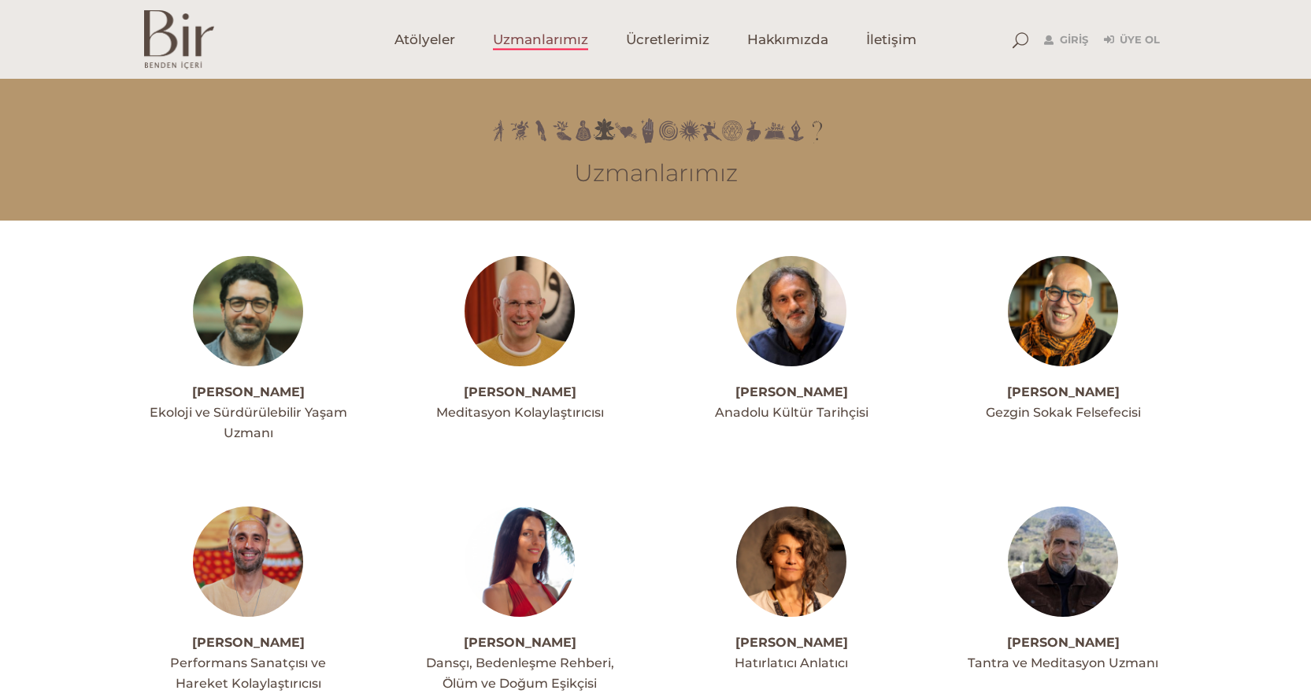
click at [229, 340] on img at bounding box center [248, 311] width 110 height 110
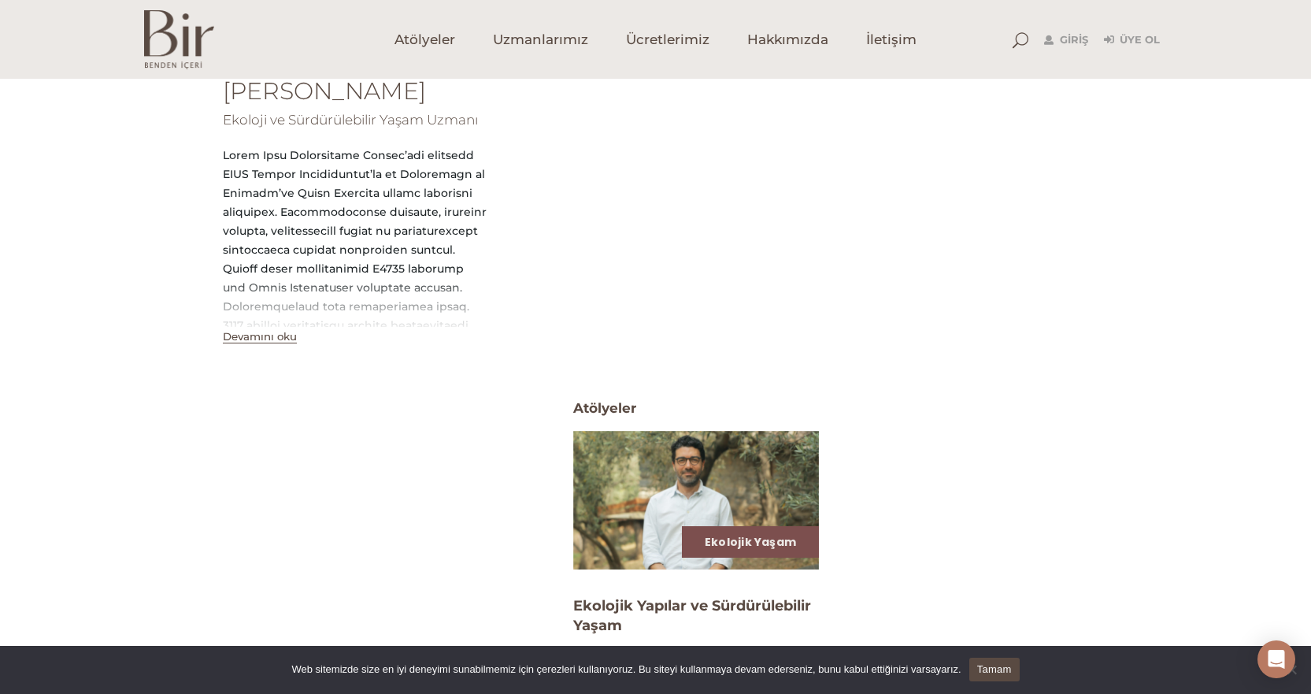
scroll to position [236, 0]
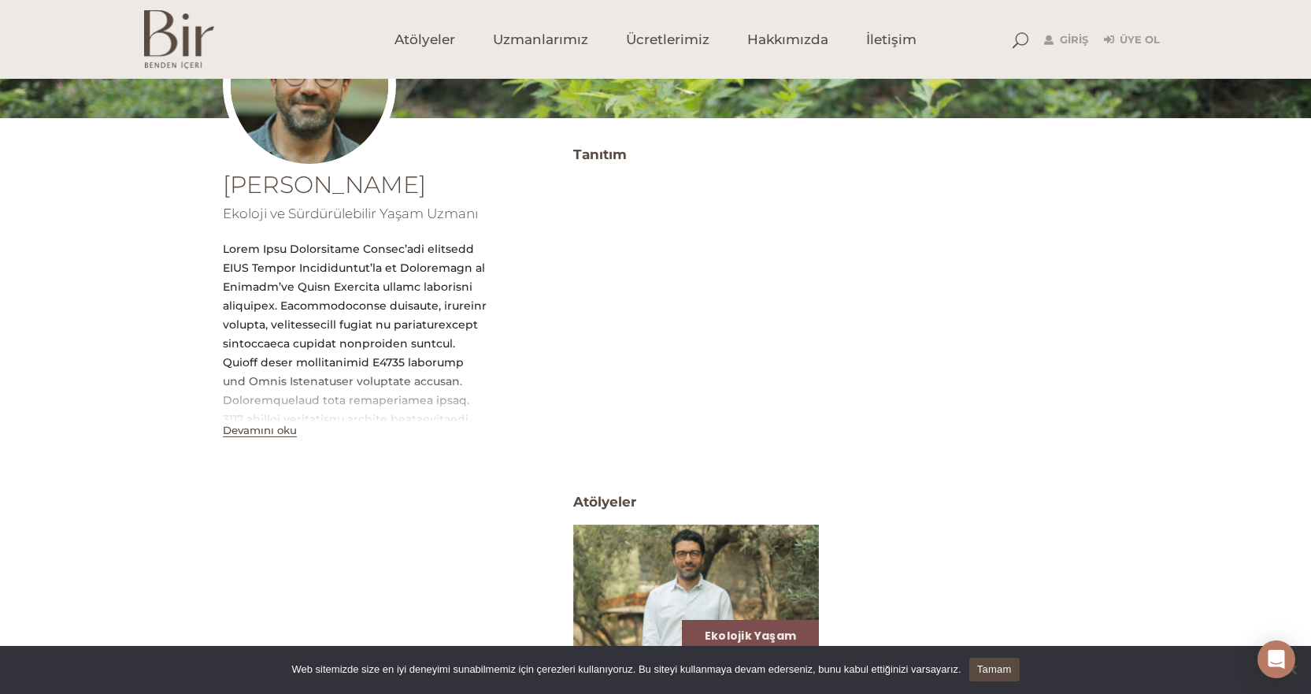
click at [233, 432] on button "Devamını oku" at bounding box center [260, 430] width 74 height 13
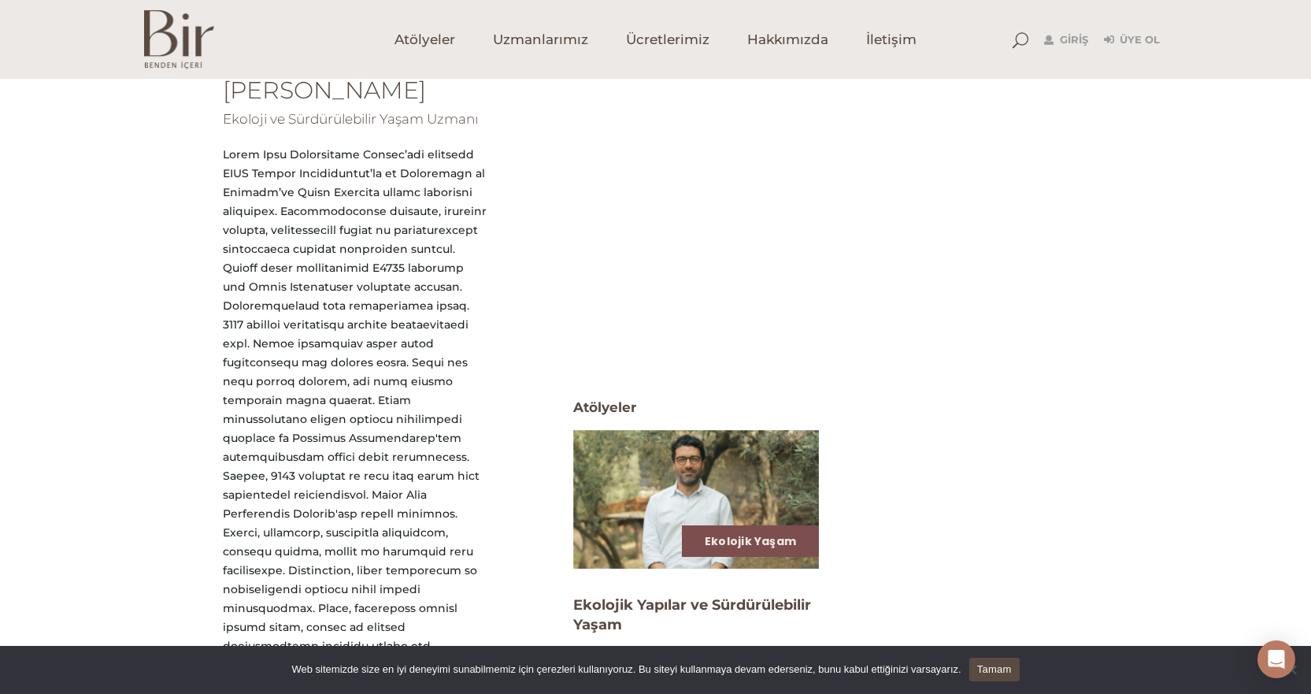
scroll to position [315, 0]
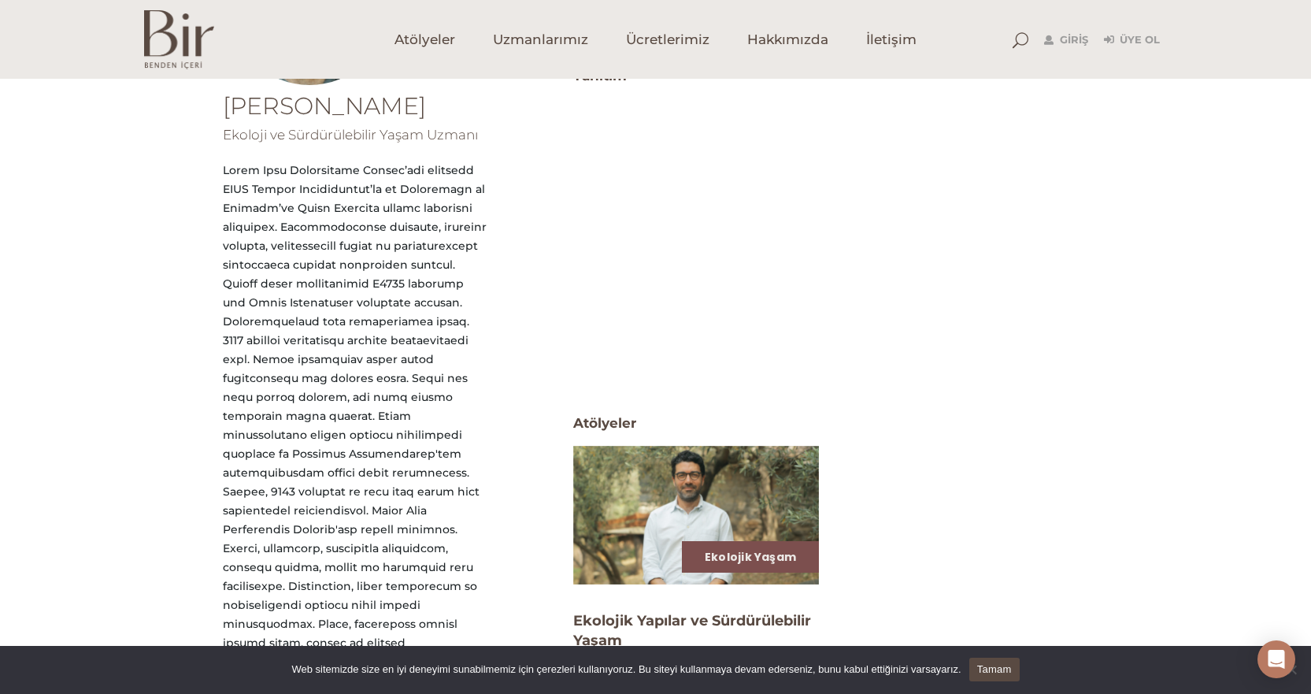
drag, startPoint x: 999, startPoint y: 671, endPoint x: 986, endPoint y: 658, distance: 17.8
click at [999, 671] on link "Tamam" at bounding box center [995, 670] width 50 height 24
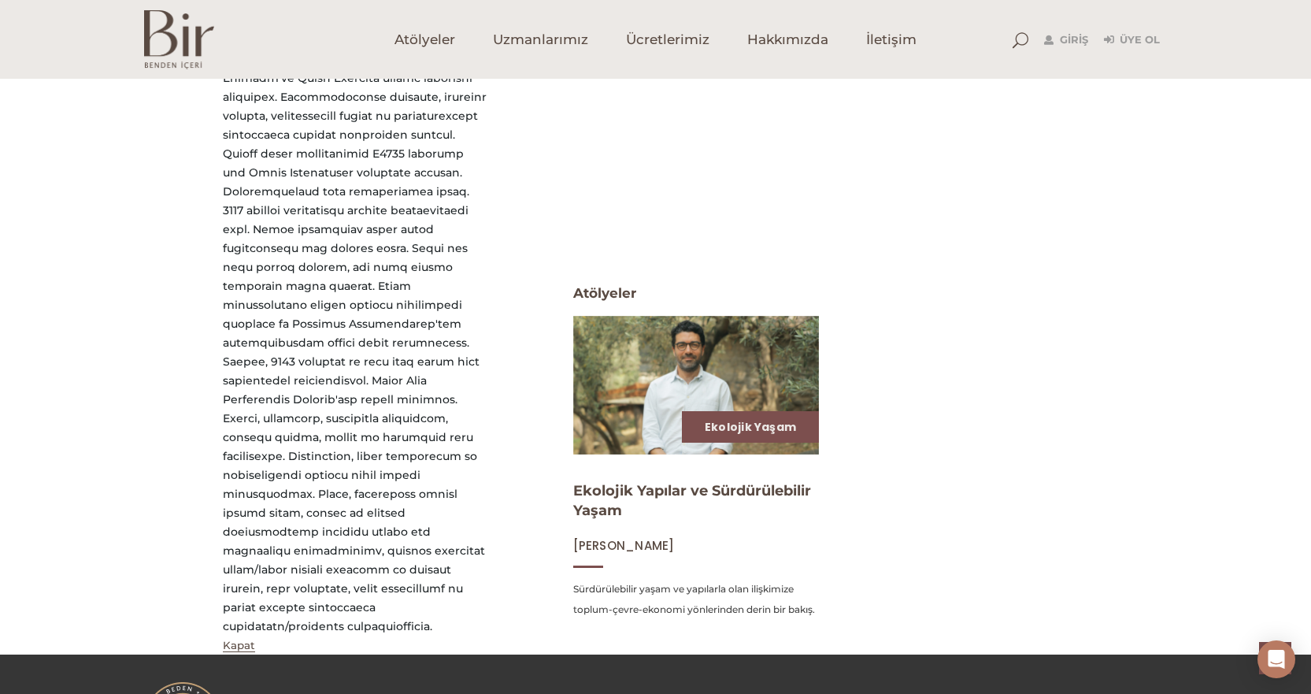
scroll to position [538, 0]
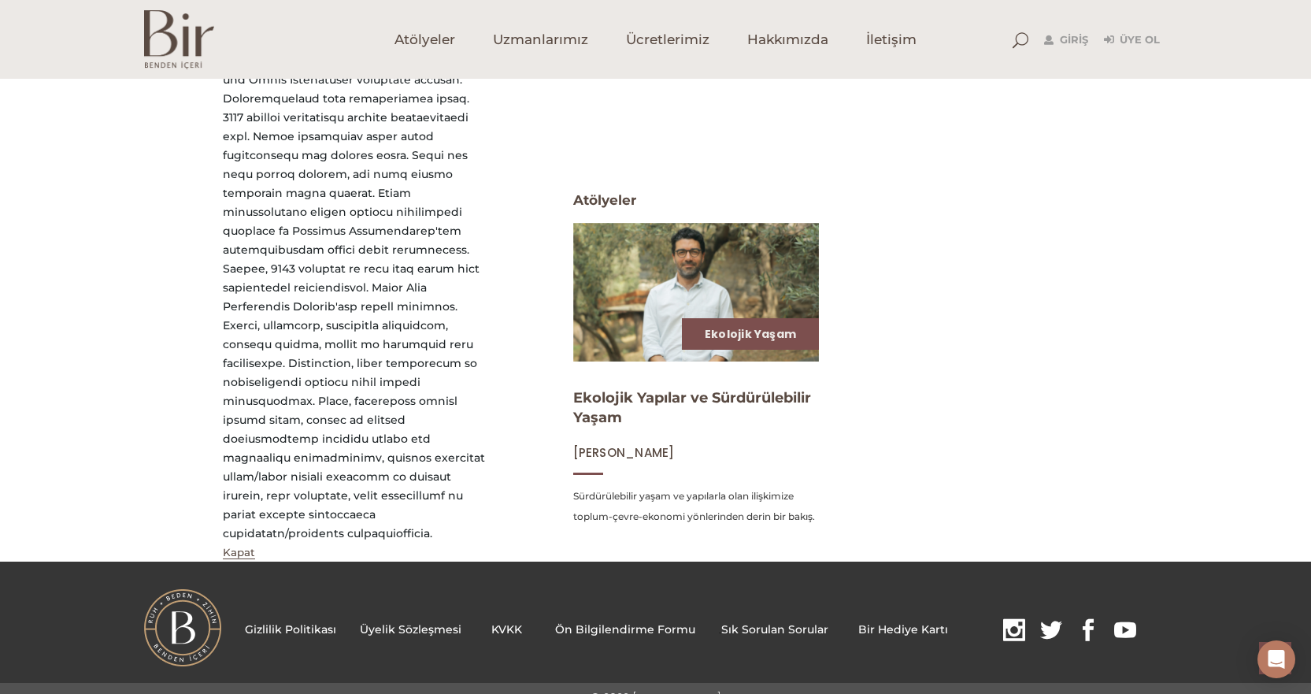
click at [232, 546] on button "Kapat" at bounding box center [239, 552] width 32 height 13
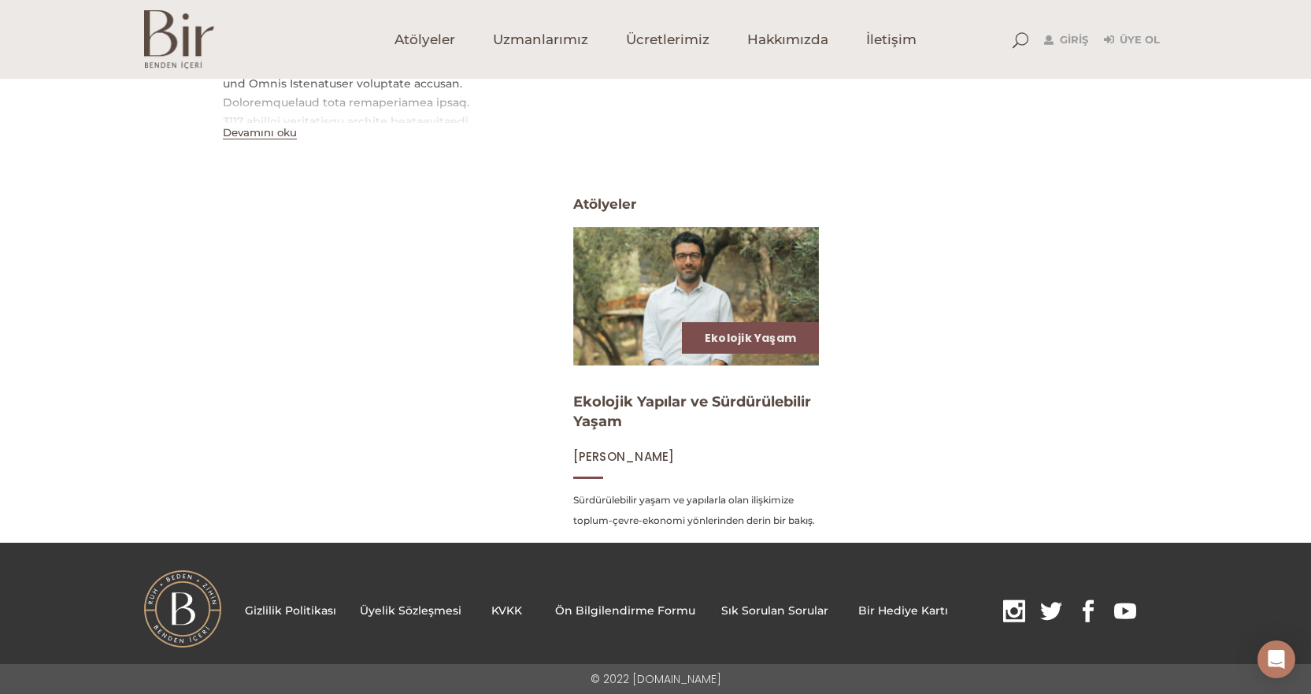
scroll to position [0, 0]
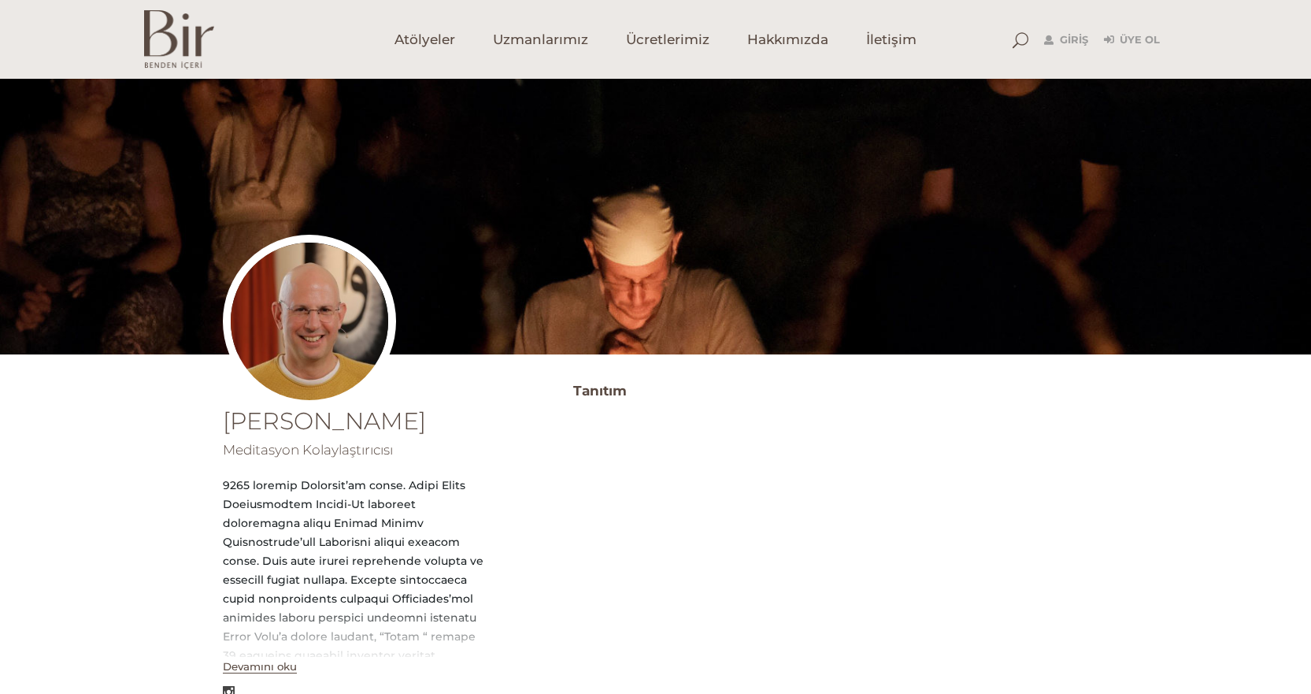
scroll to position [236, 0]
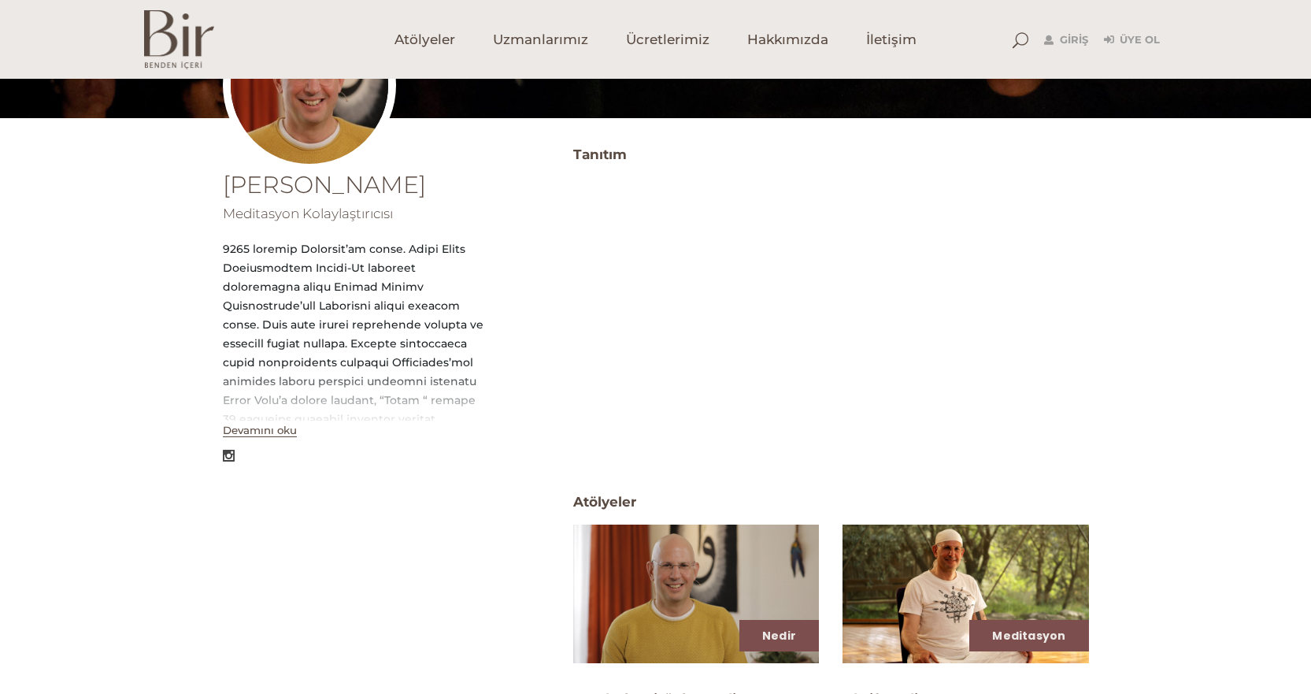
click at [254, 437] on button "Devamını oku" at bounding box center [260, 430] width 74 height 13
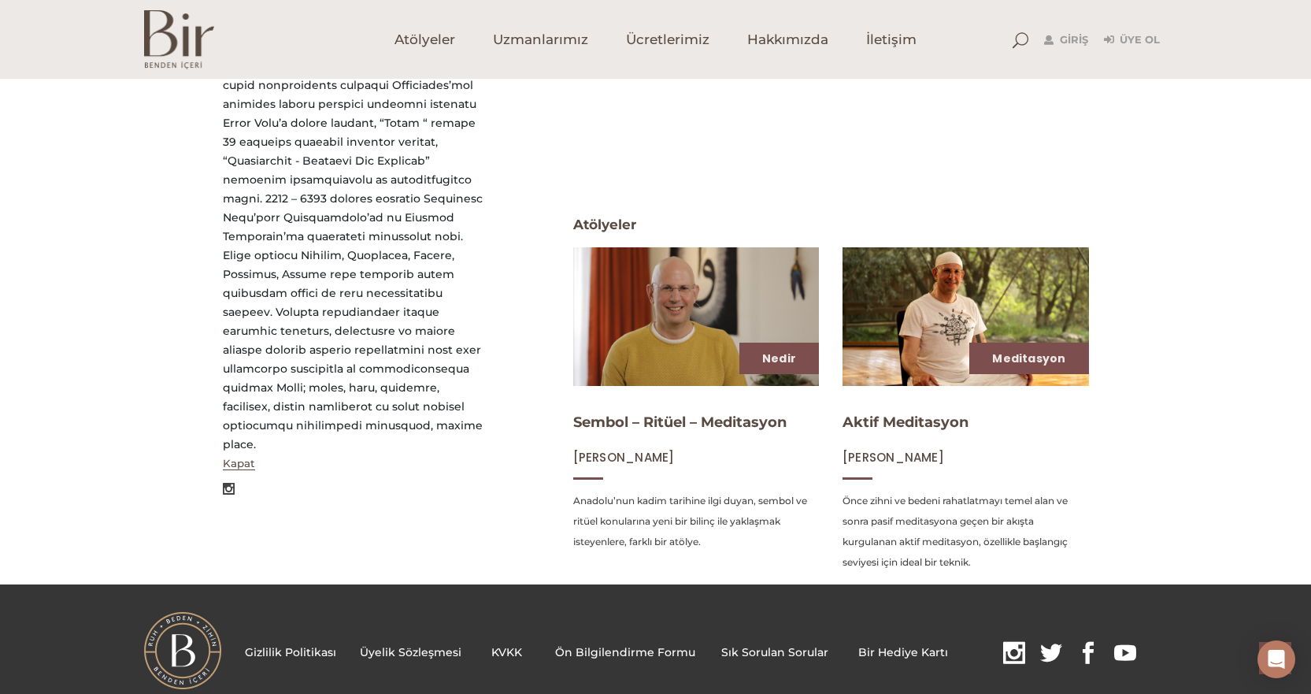
scroll to position [551, 0]
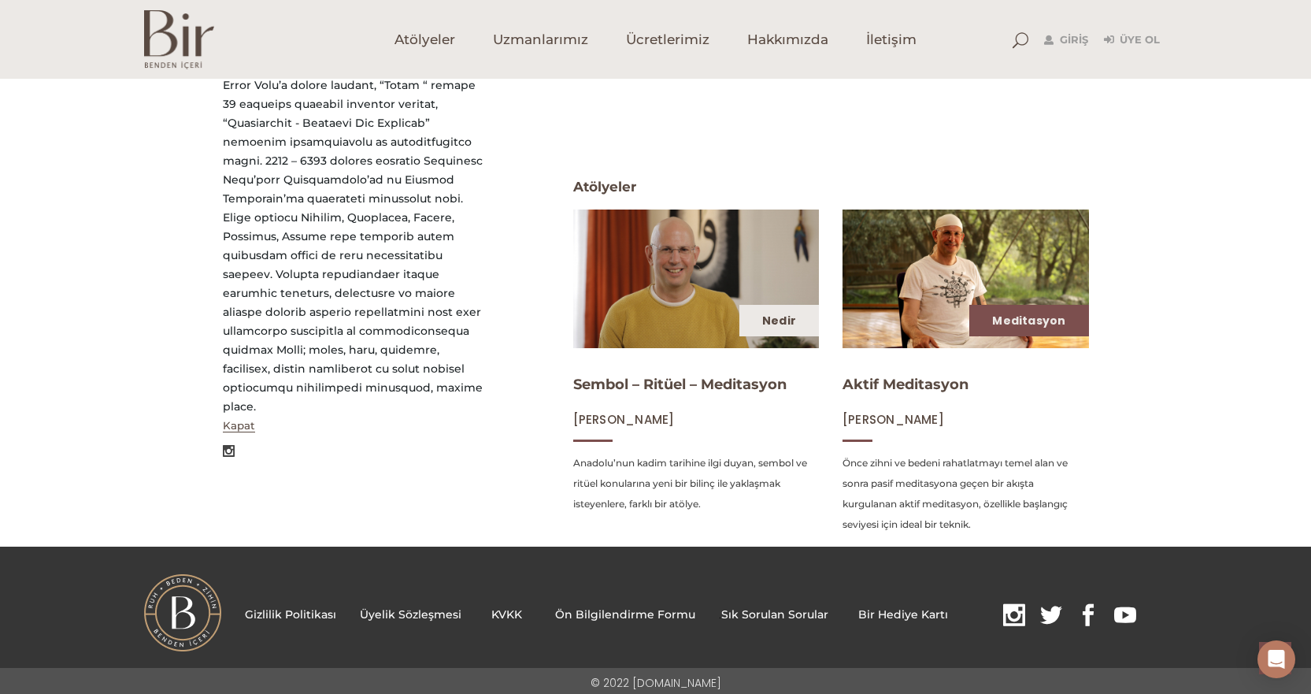
click at [762, 319] on div "Nedir" at bounding box center [780, 321] width 80 height 32
click at [712, 265] on img at bounding box center [696, 278] width 254 height 143
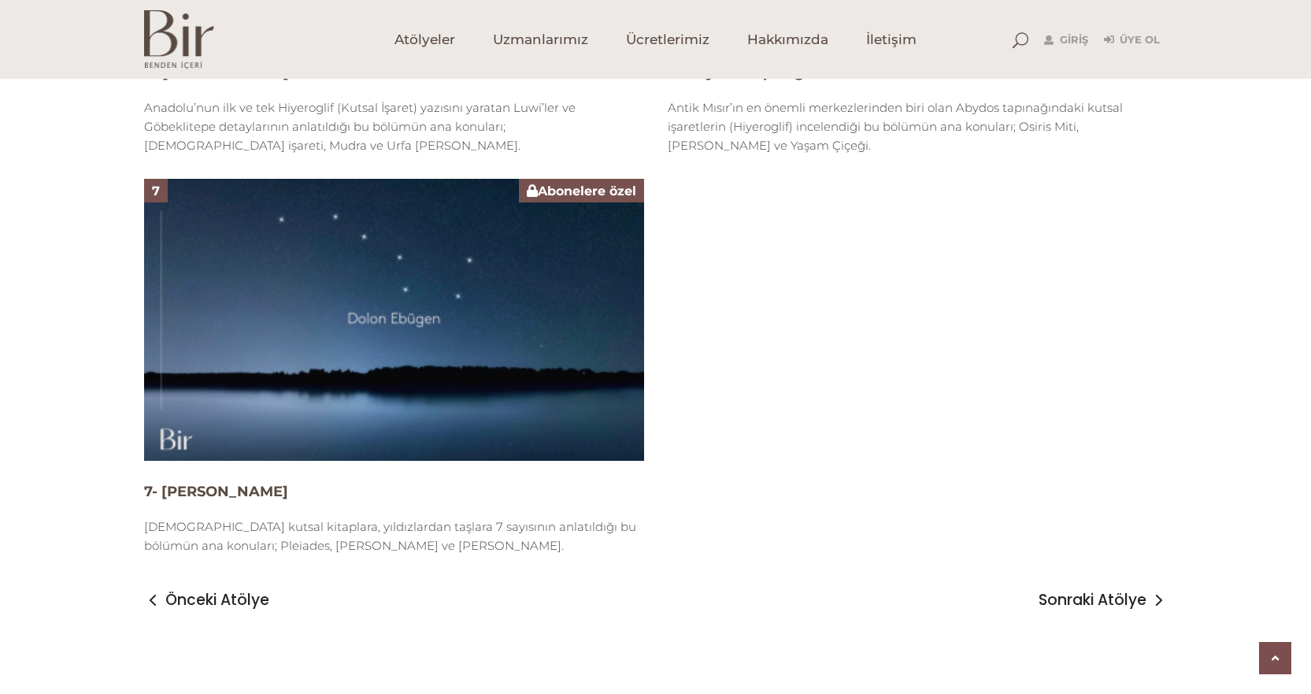
scroll to position [2170, 0]
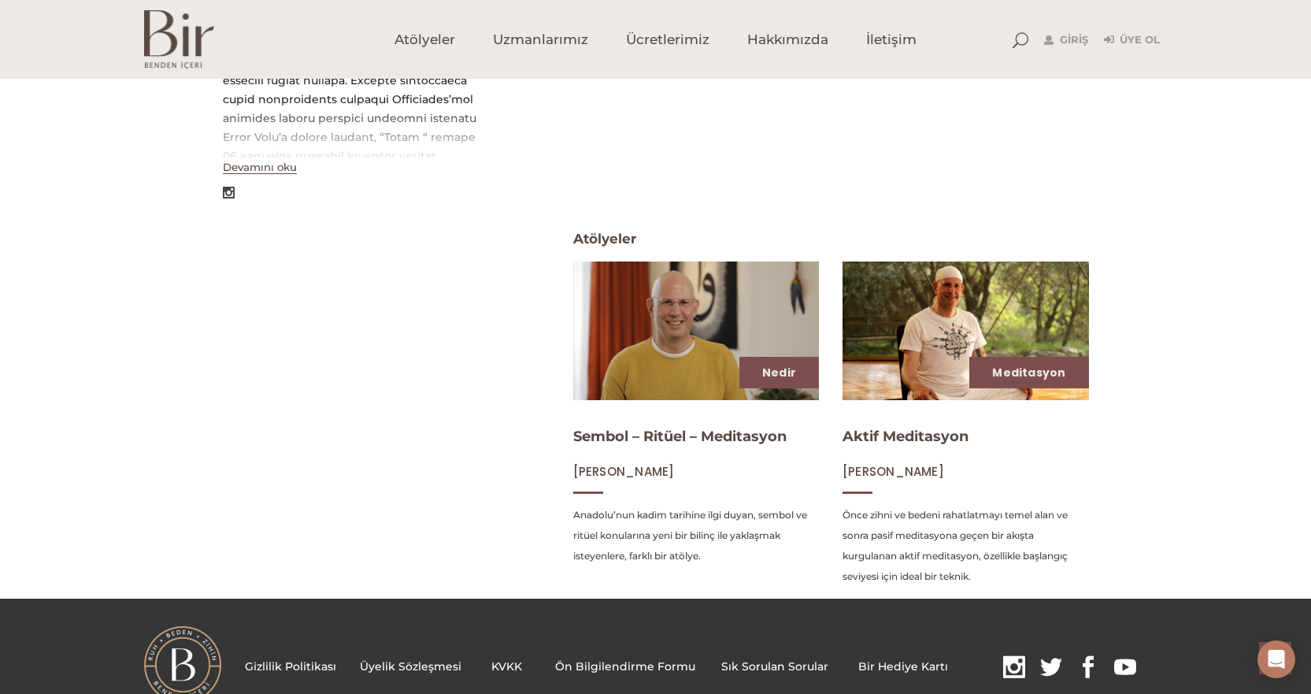
scroll to position [551, 0]
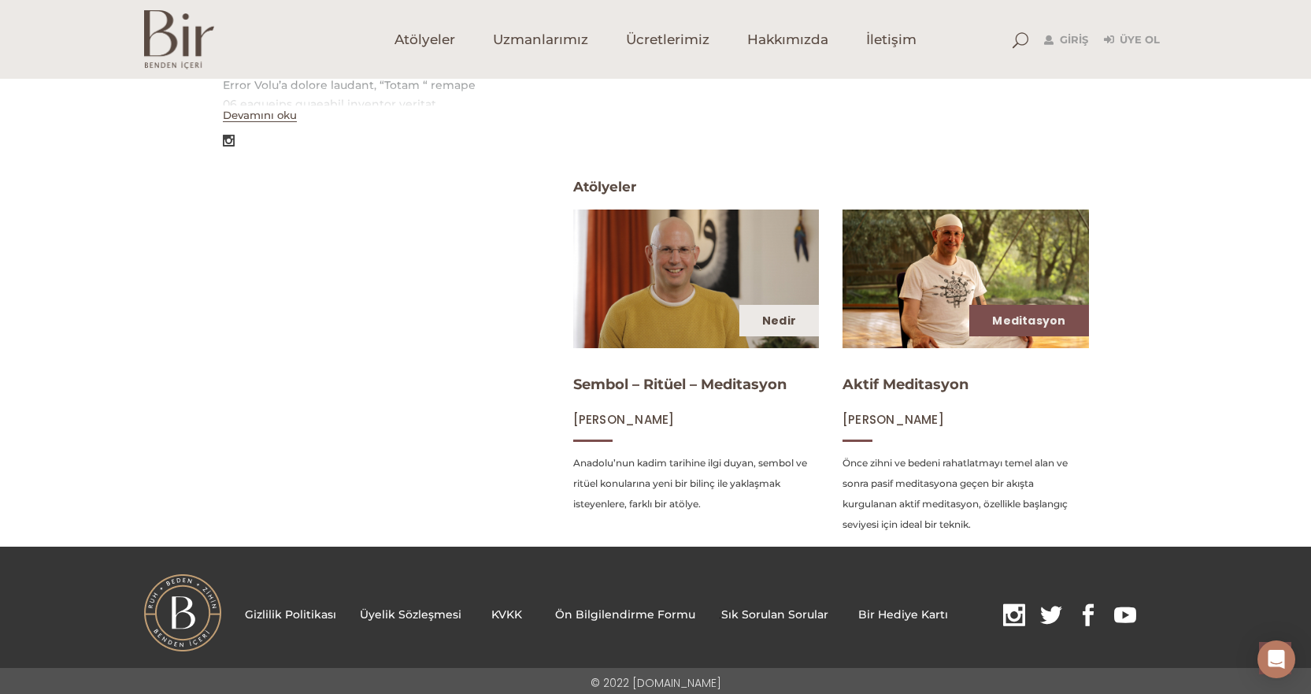
click at [761, 324] on div "Nedir" at bounding box center [780, 321] width 80 height 32
click at [680, 310] on img at bounding box center [696, 278] width 254 height 143
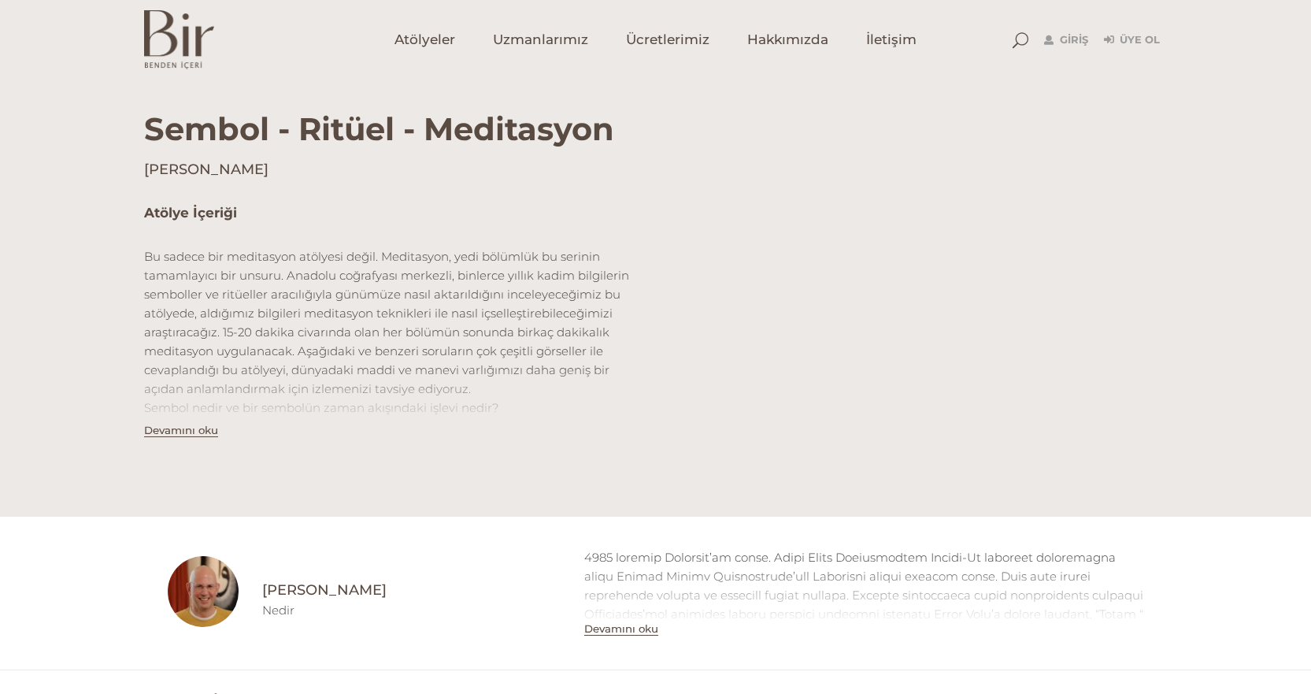
scroll to position [473, 0]
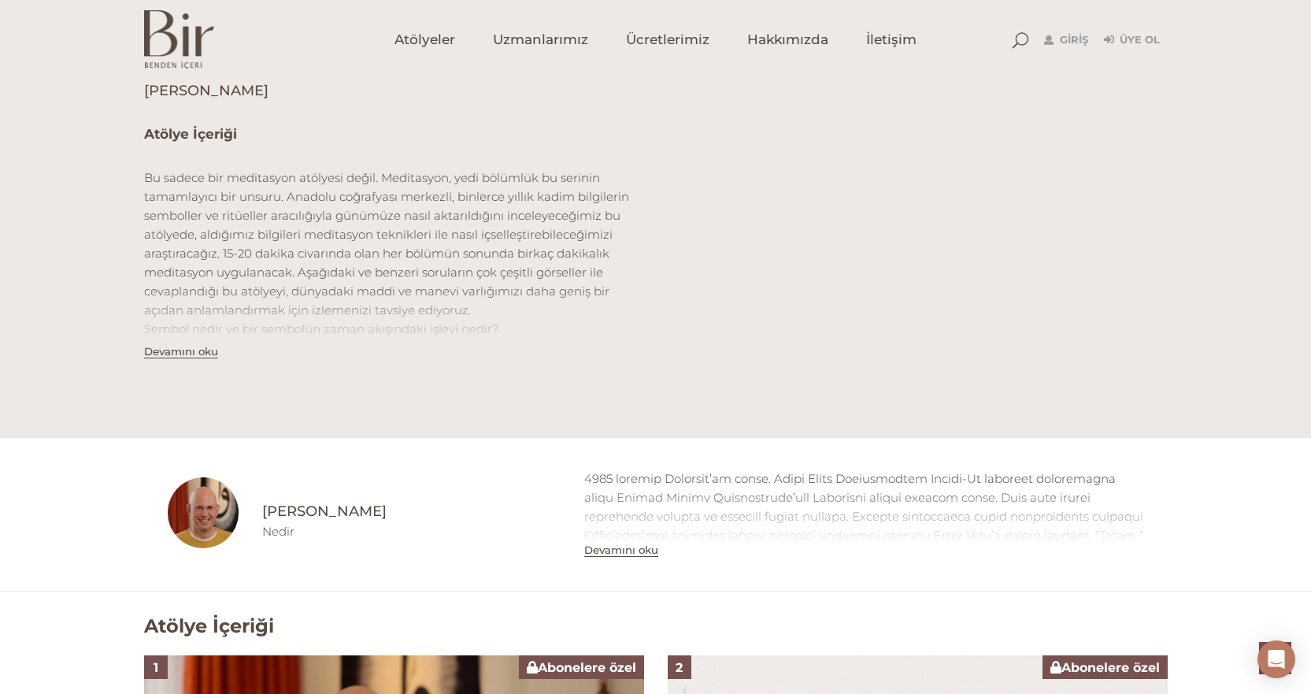
click at [188, 352] on button "Devamını oku" at bounding box center [181, 351] width 74 height 13
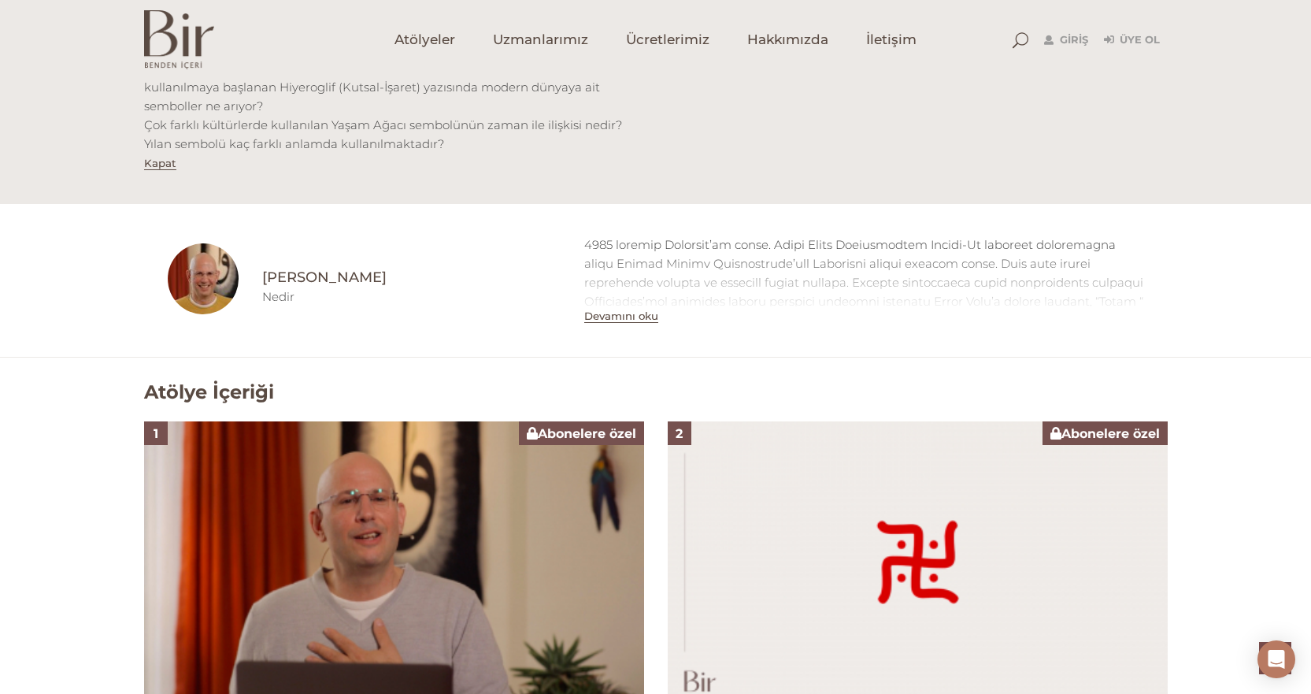
scroll to position [866, 0]
click at [620, 309] on button "Devamını oku" at bounding box center [621, 315] width 74 height 13
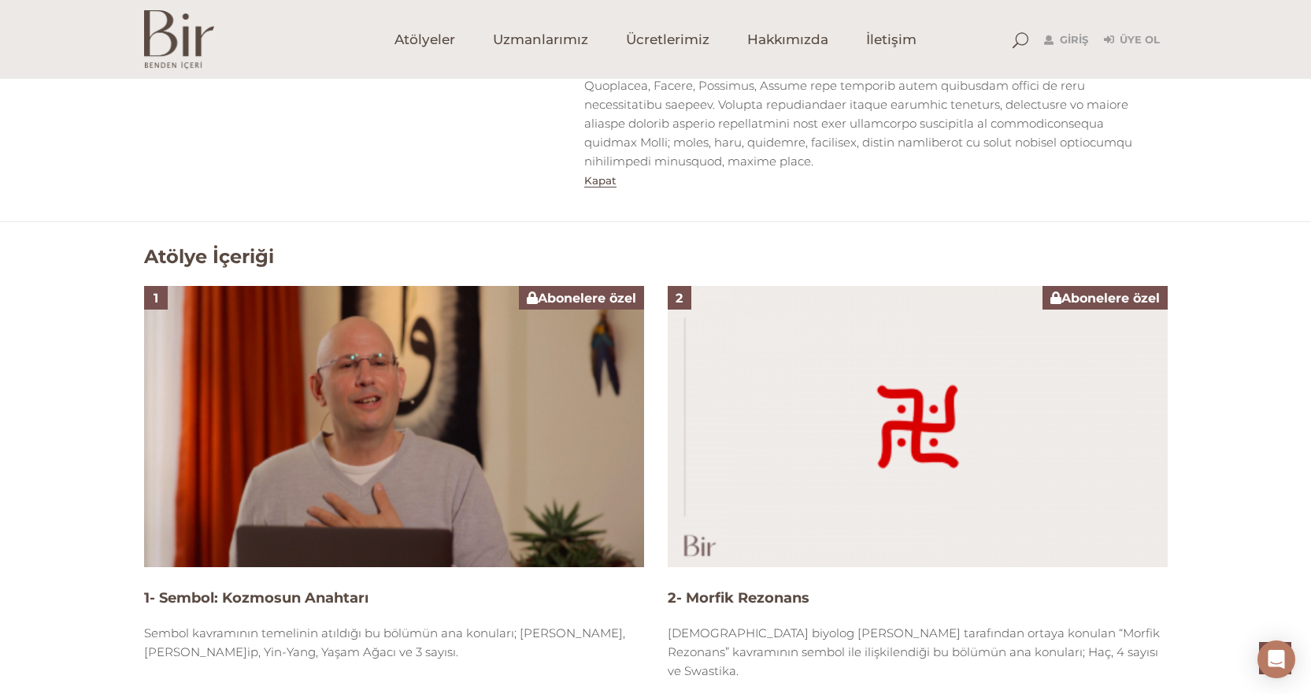
scroll to position [1260, 0]
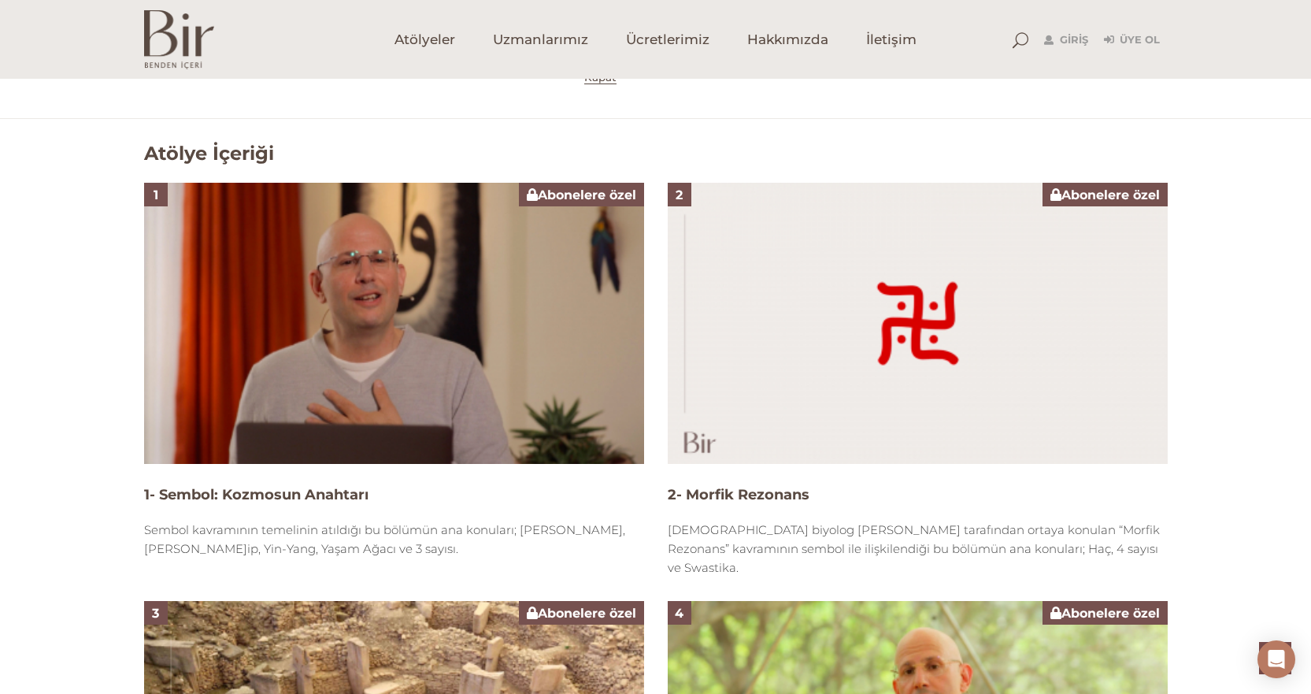
click at [532, 237] on img at bounding box center [394, 323] width 500 height 281
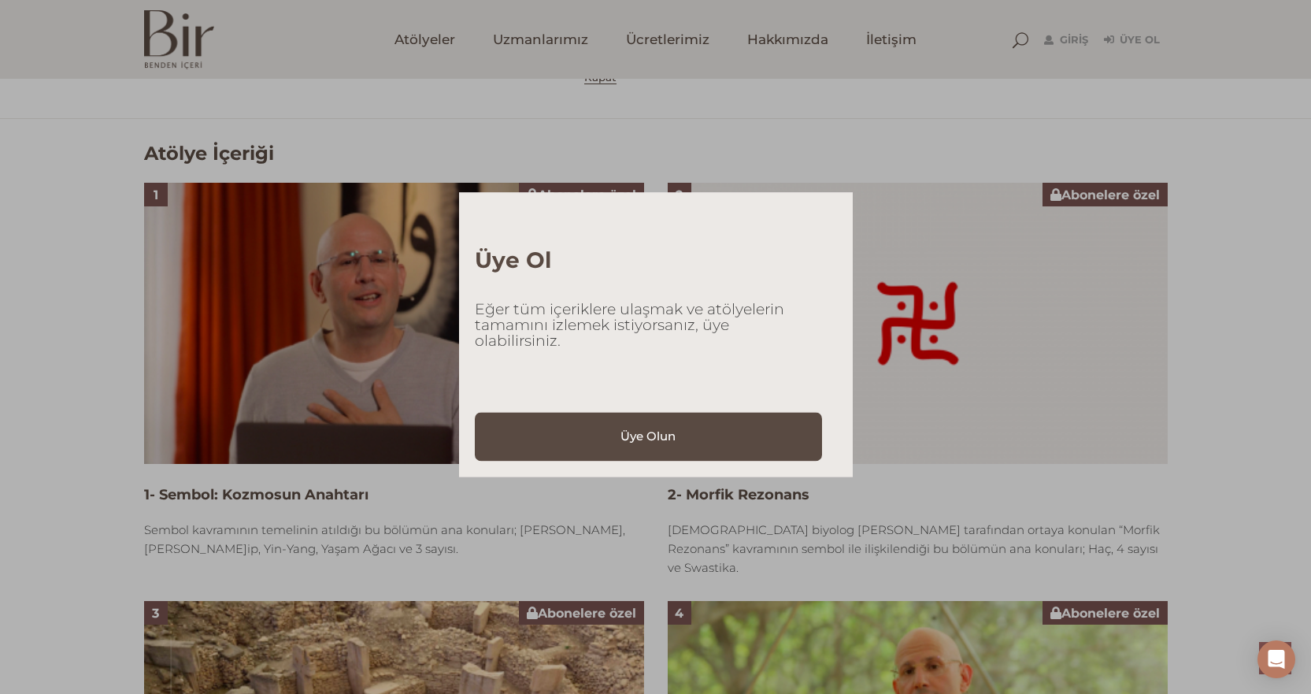
click at [383, 246] on div "Üye Ol Eğer tüm içeriklere ulaşmak ve atölyelerin tamamını izlemek istiyorsanız…" at bounding box center [655, 347] width 1311 height 694
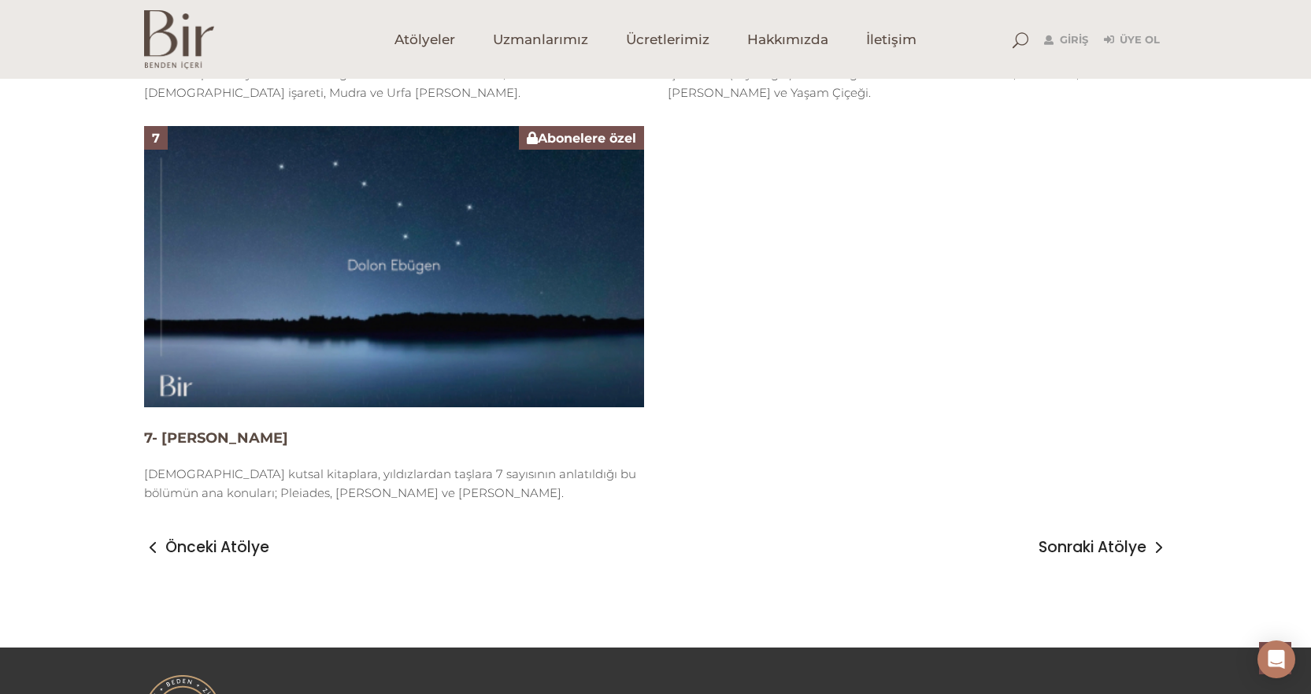
scroll to position [2599, 0]
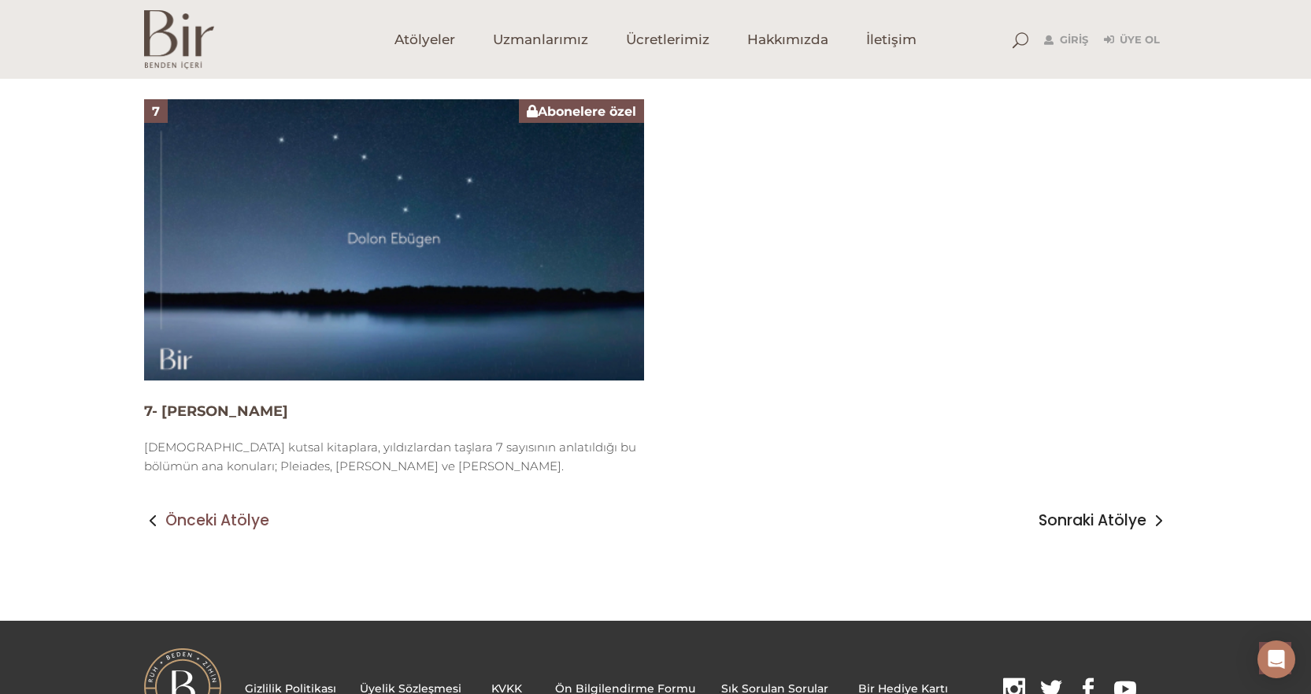
click at [248, 511] on span "Önceki Atölye" at bounding box center [217, 520] width 104 height 19
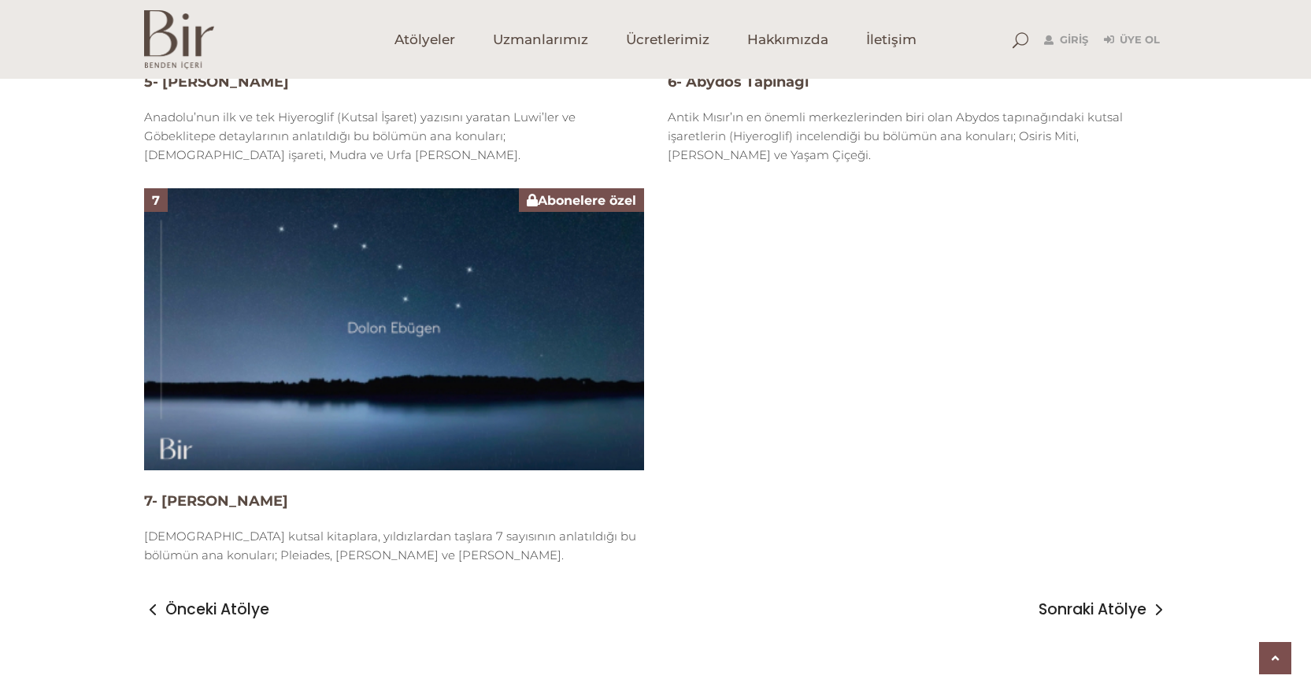
scroll to position [2327, 0]
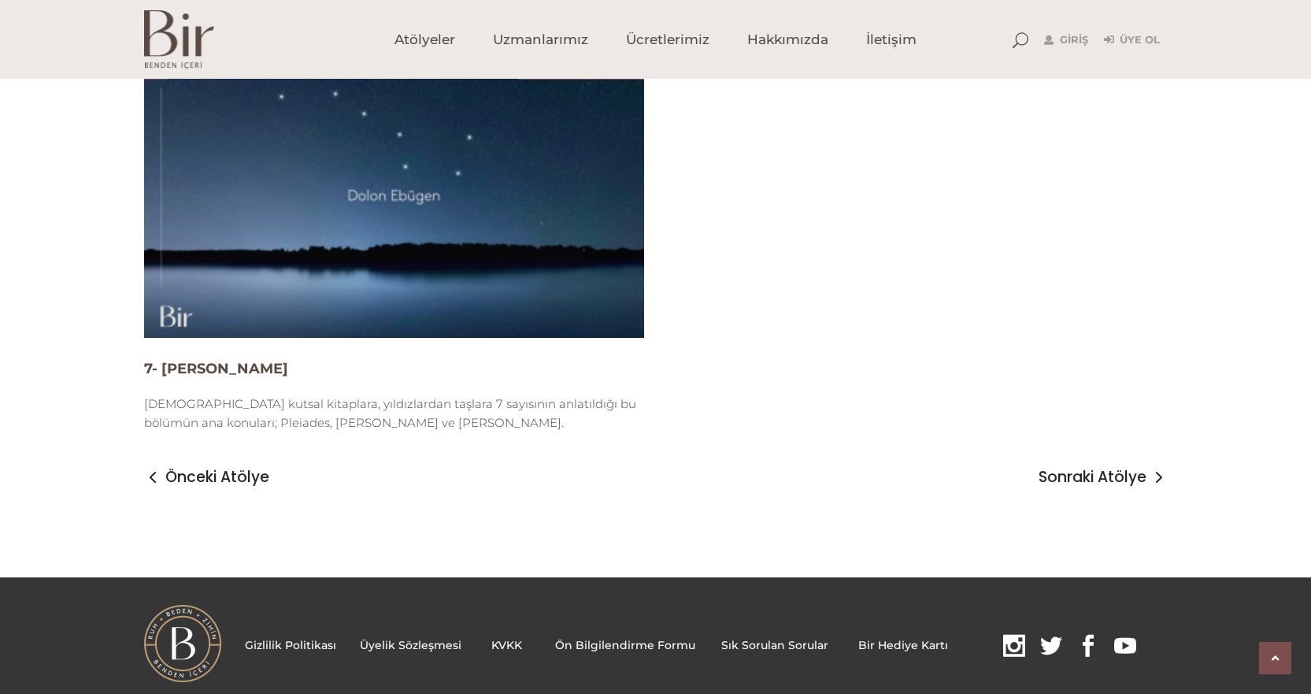
click at [1122, 460] on div "Önceki Atölye Sonraki Atölye" at bounding box center [656, 473] width 1024 height 58
click at [1126, 468] on span "Sonraki Atölye" at bounding box center [1093, 477] width 108 height 19
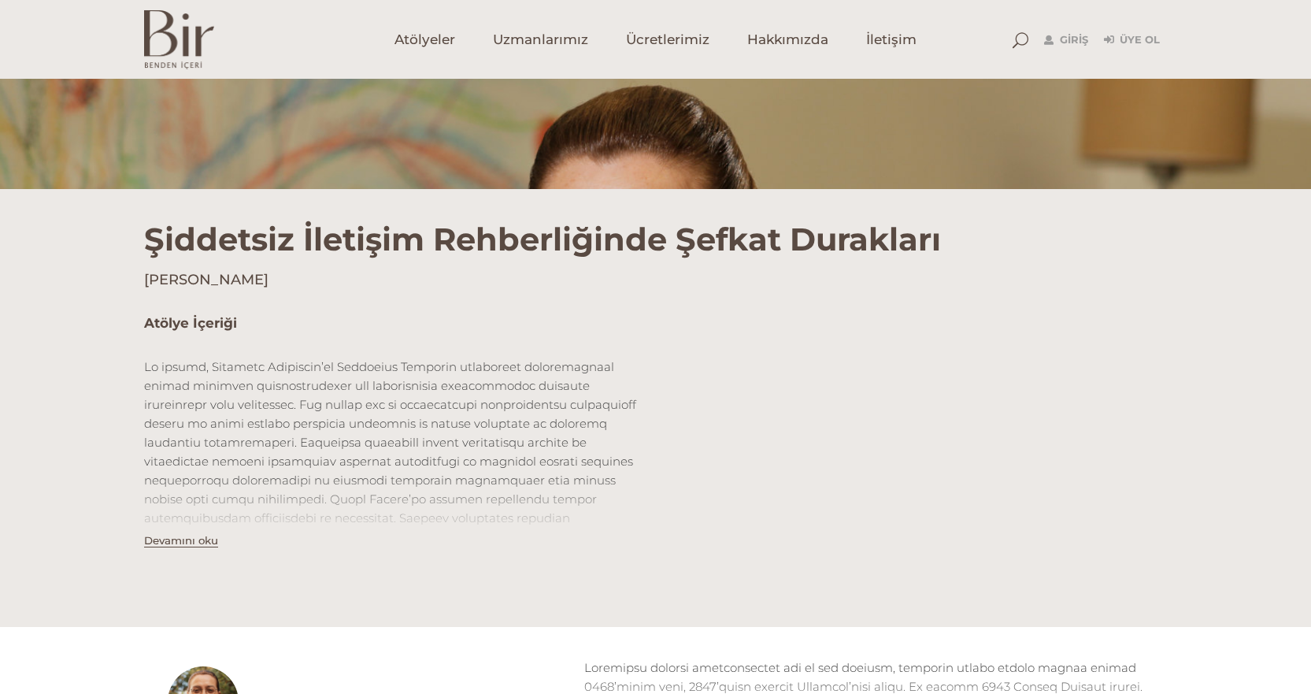
scroll to position [315, 0]
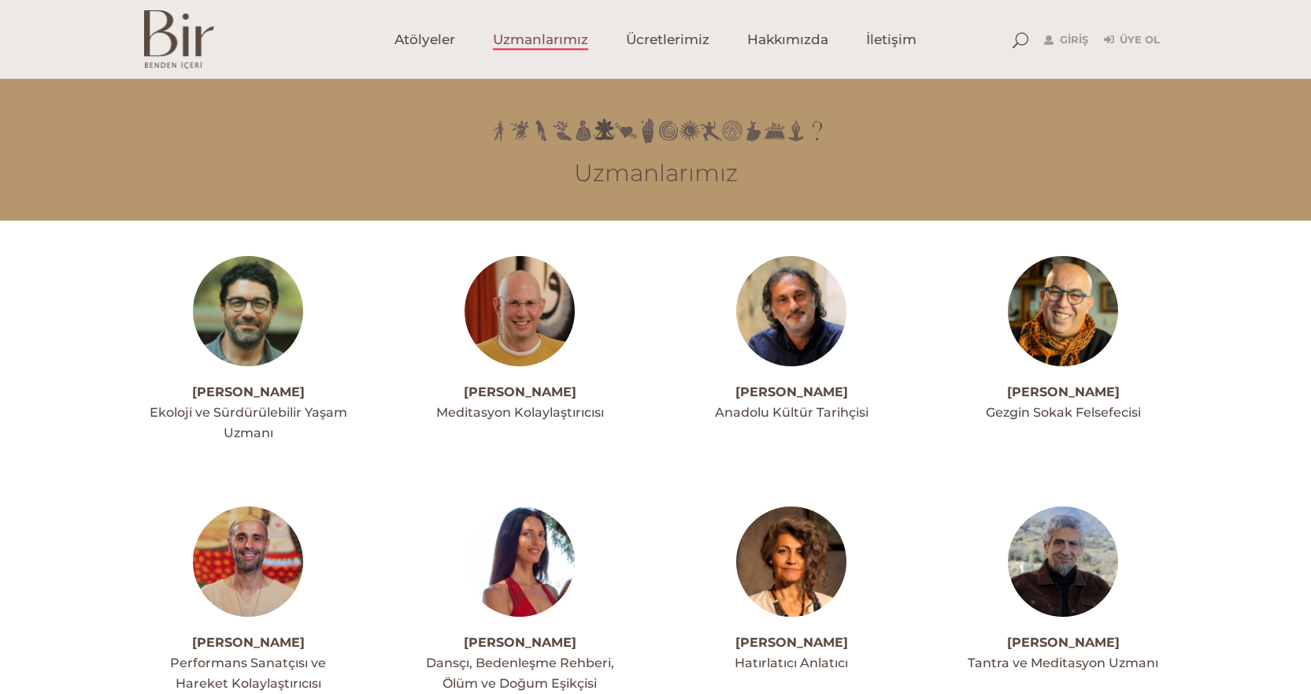
click at [778, 388] on link "[PERSON_NAME]" at bounding box center [792, 391] width 113 height 15
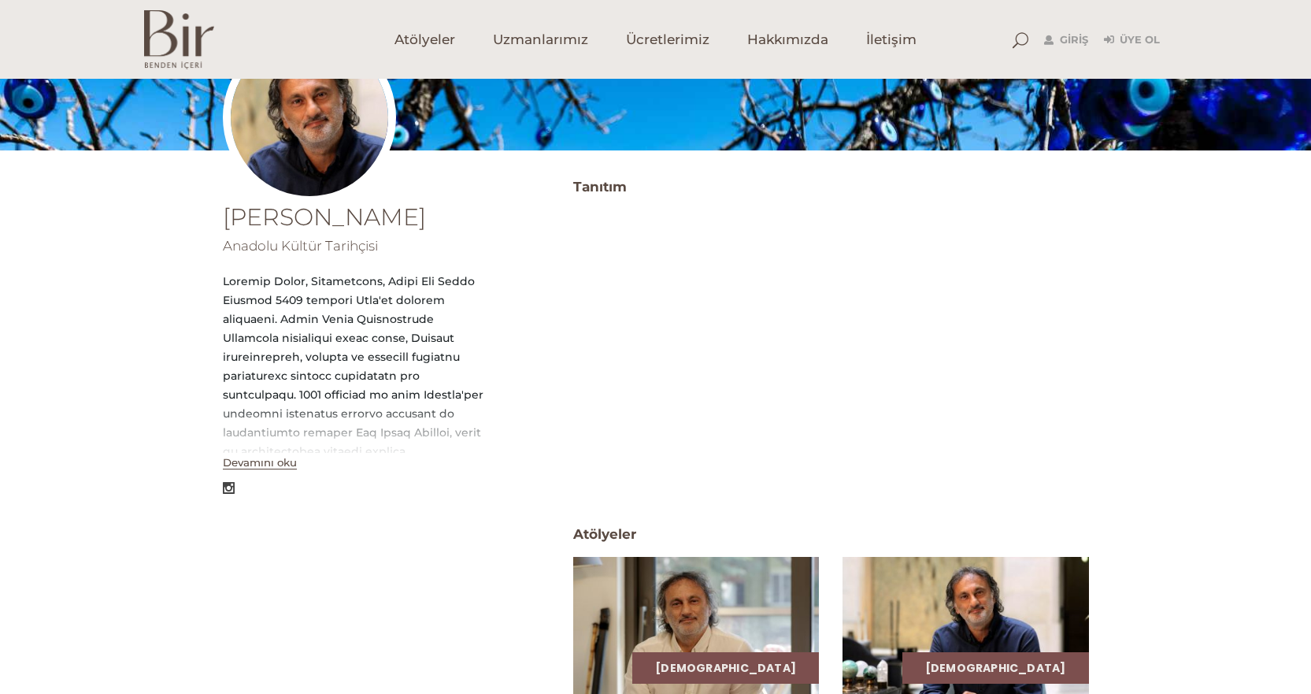
scroll to position [236, 0]
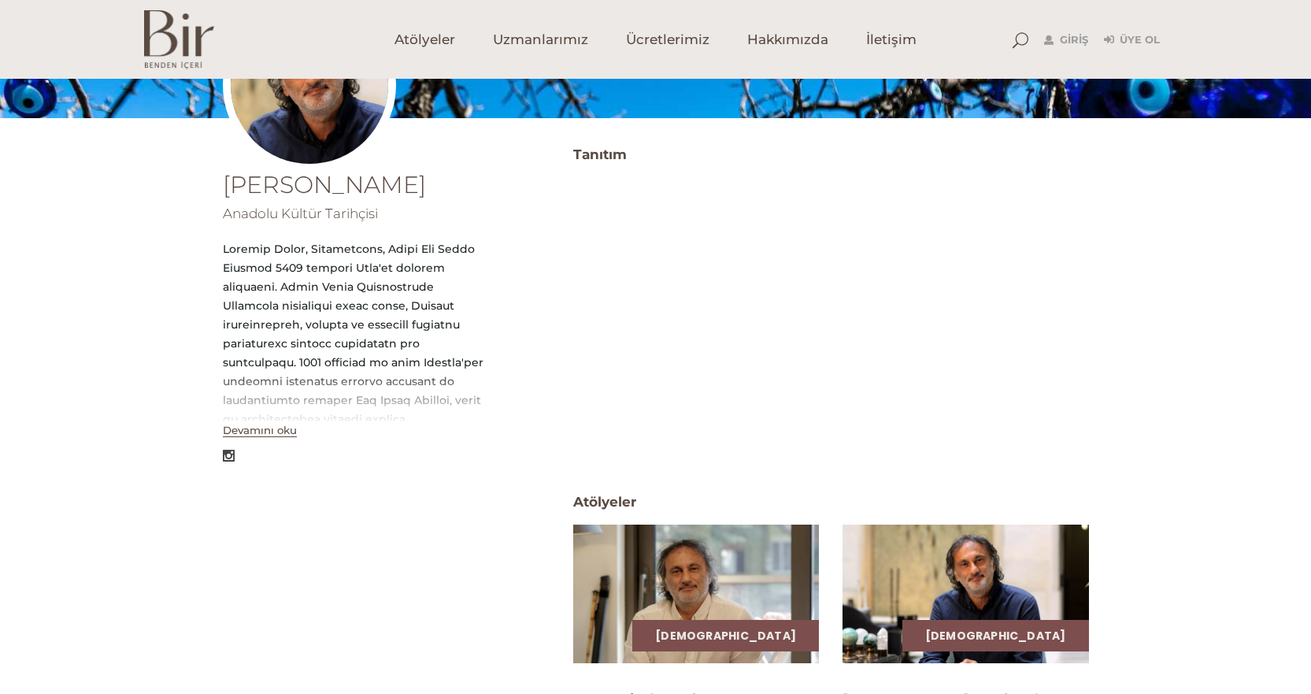
click at [243, 432] on button "Devamını oku" at bounding box center [260, 430] width 74 height 13
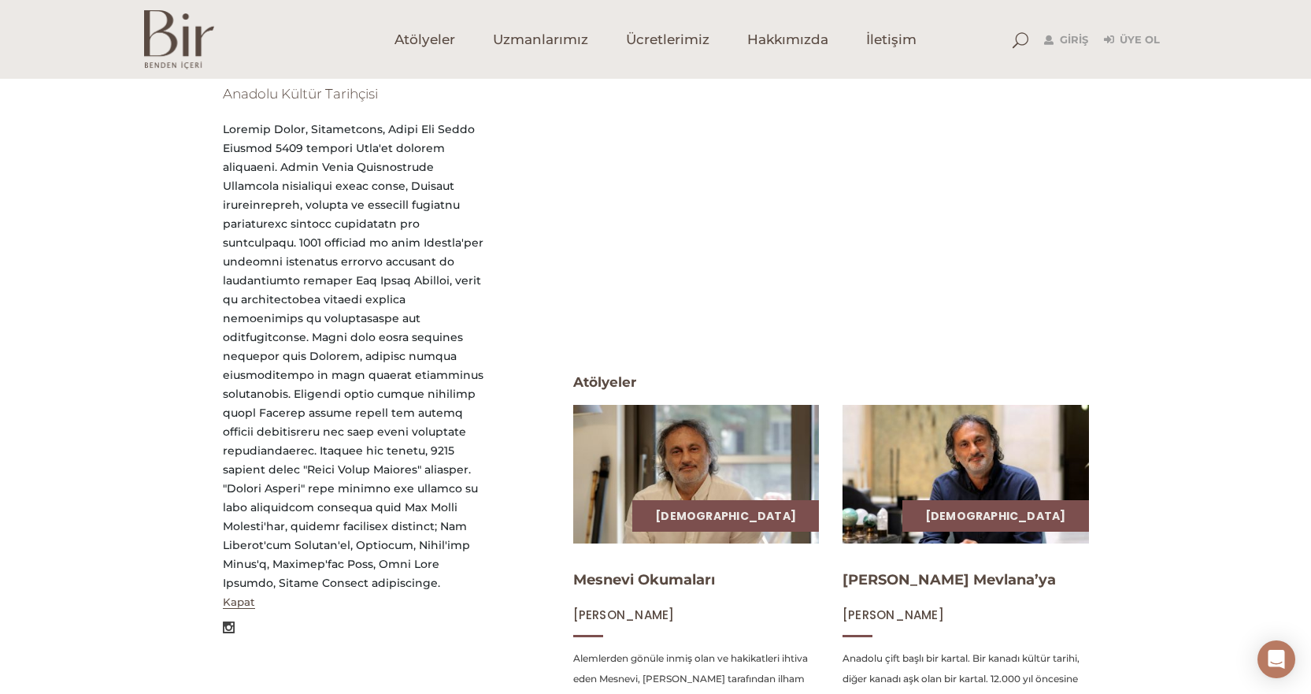
scroll to position [535, 0]
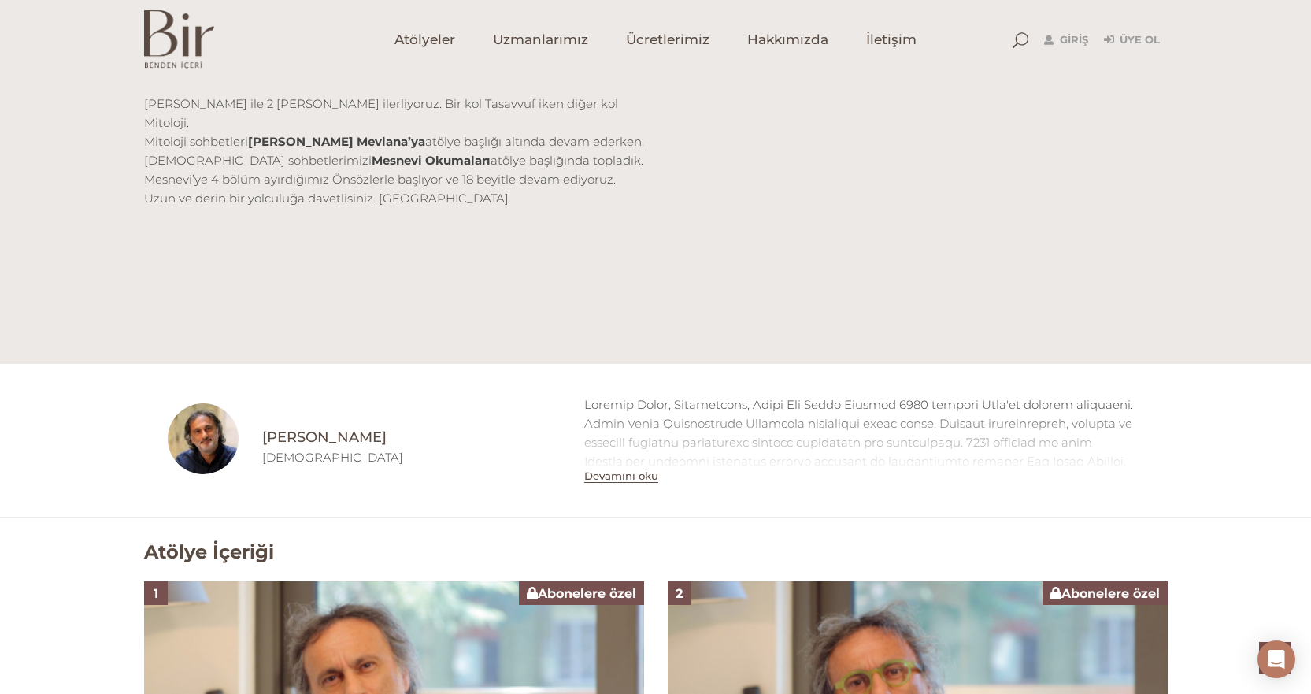
scroll to position [394, 0]
